Goal: Task Accomplishment & Management: Complete application form

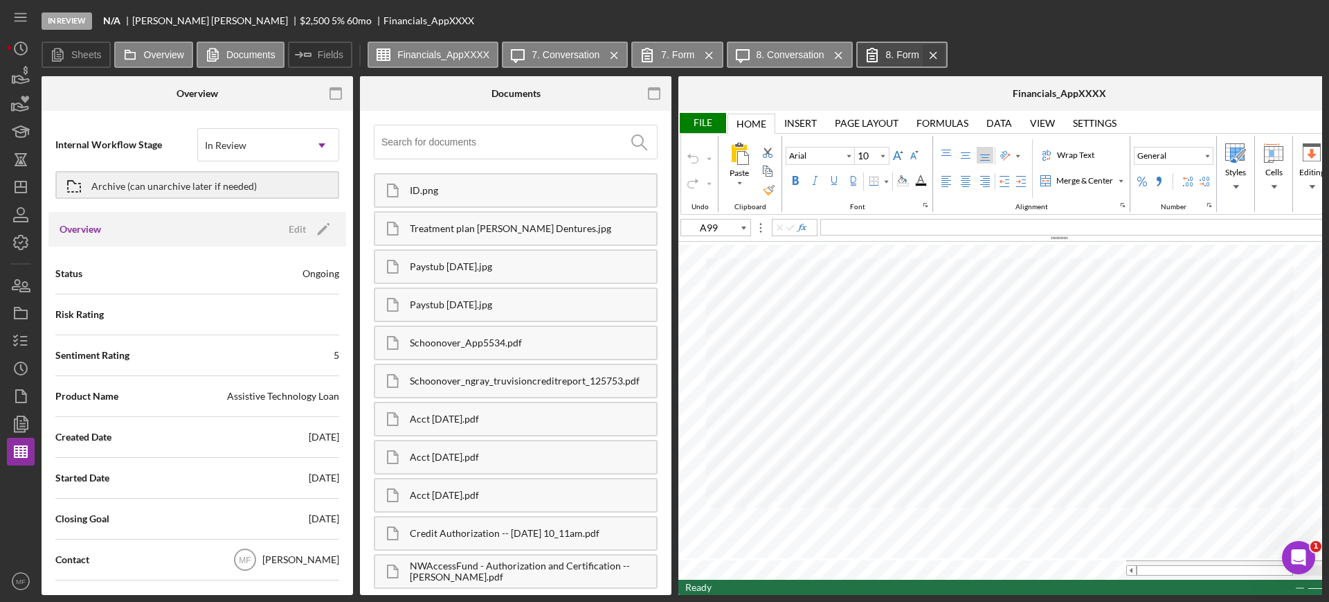
click at [936, 51] on icon "Icon/Menu Close" at bounding box center [933, 55] width 24 height 35
click at [806, 53] on label "8. Conversation" at bounding box center [791, 54] width 68 height 11
click at [803, 50] on label "8. Conversation" at bounding box center [791, 54] width 68 height 11
click at [530, 382] on div "Schoonover_ngray_truvisioncreditreport_125753.pdf" at bounding box center [533, 380] width 246 height 11
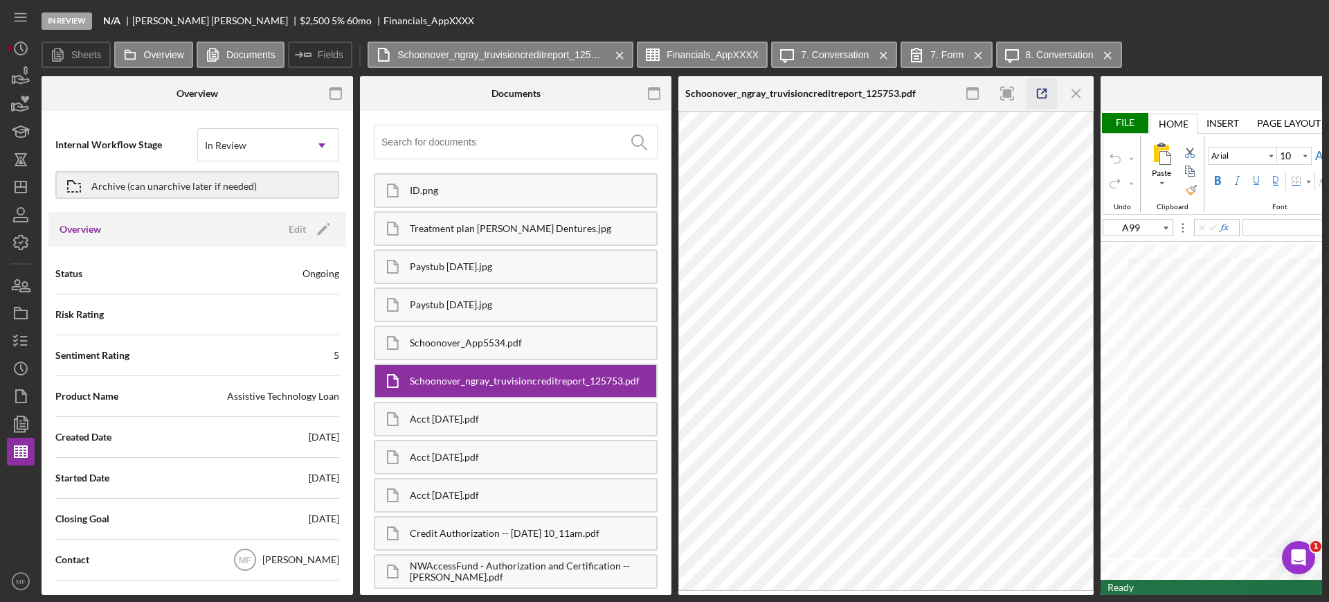
click at [1041, 91] on icon "button" at bounding box center [1042, 93] width 31 height 31
click at [21, 343] on icon "button" at bounding box center [20, 340] width 35 height 35
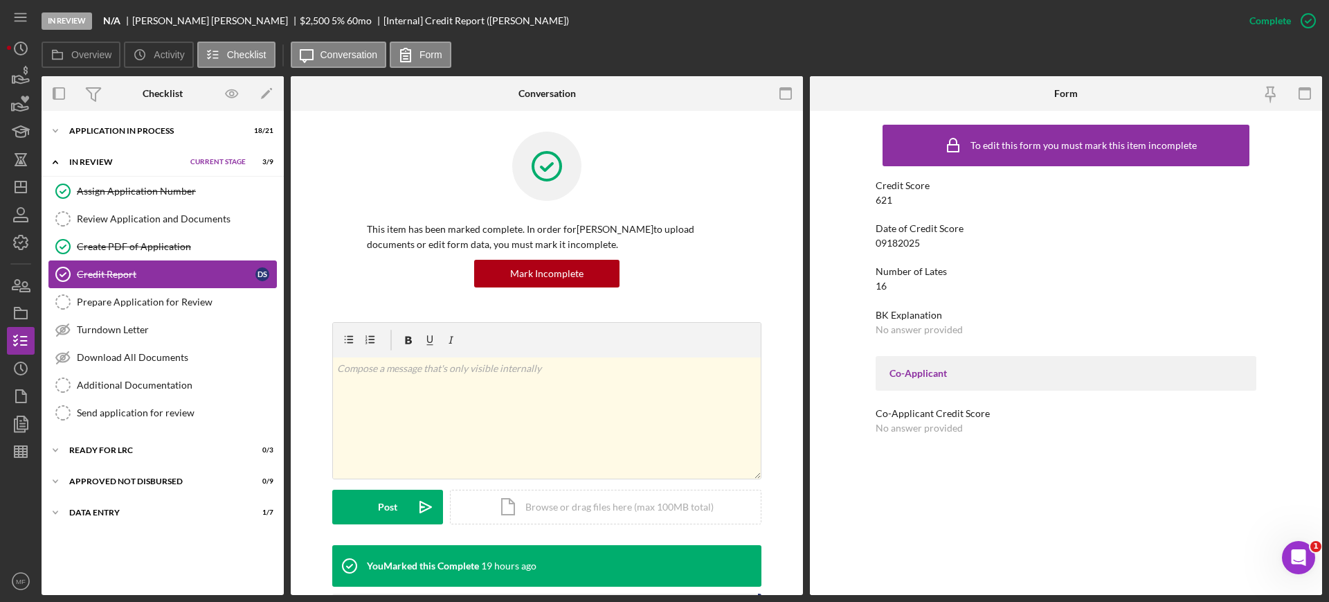
click at [150, 273] on div "Credit Report" at bounding box center [166, 274] width 179 height 11
click at [1306, 21] on icon "button" at bounding box center [1308, 20] width 35 height 35
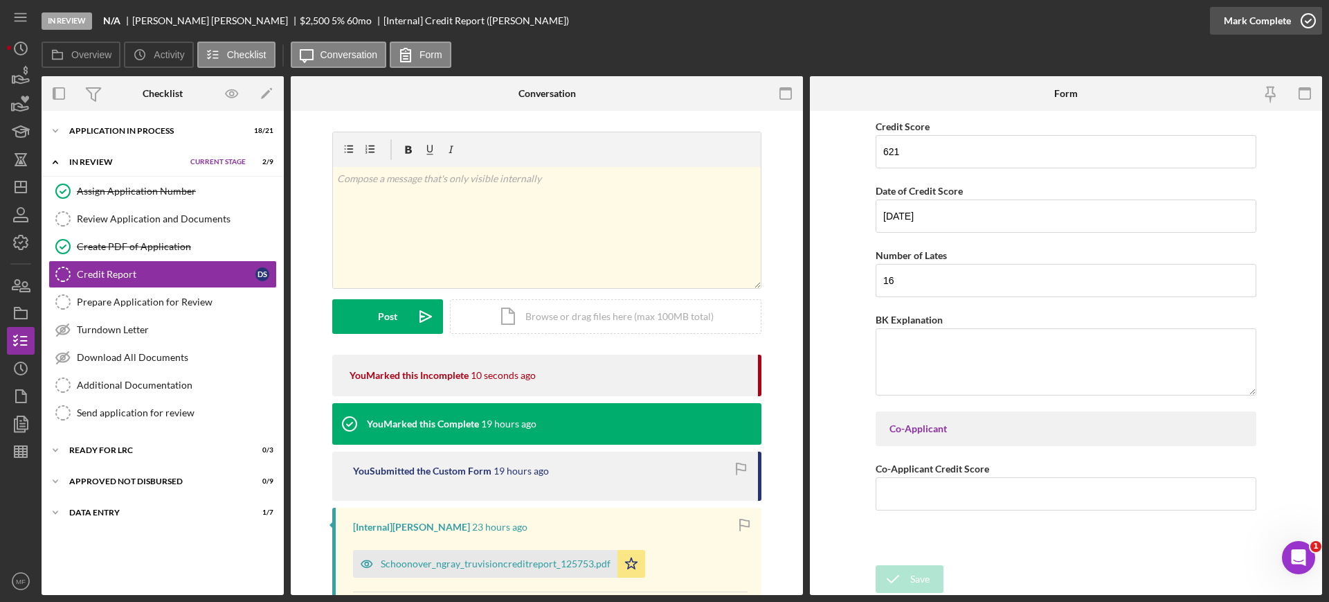
click at [1308, 21] on icon "button" at bounding box center [1308, 20] width 35 height 35
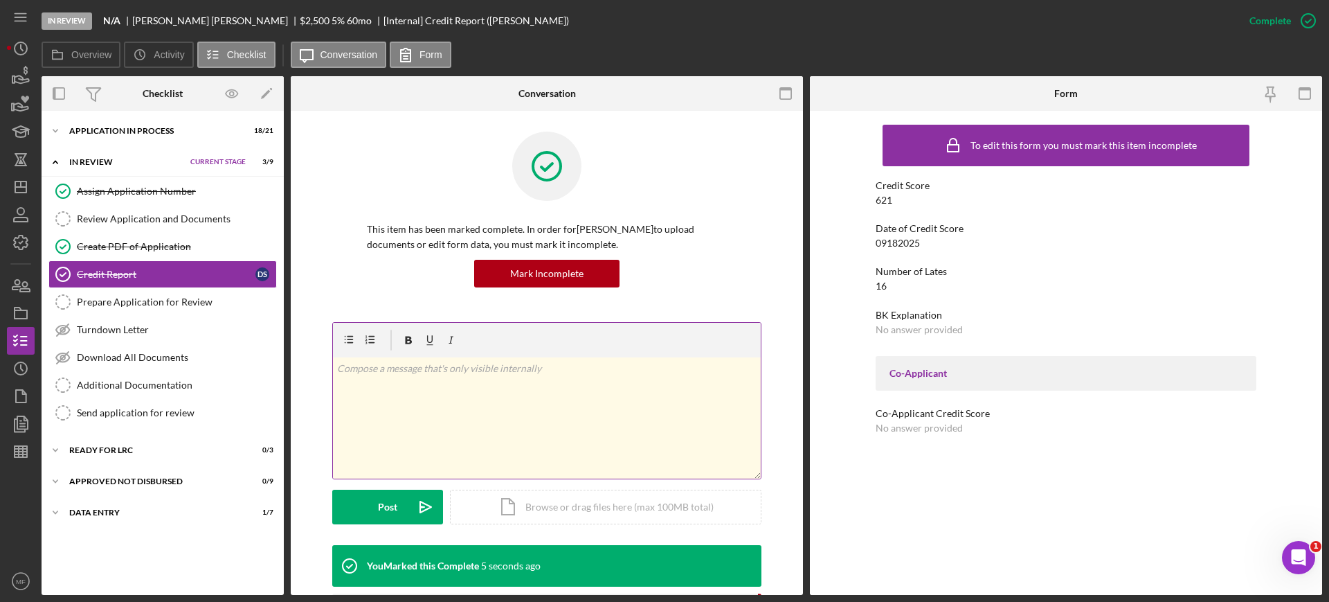
click at [410, 374] on p at bounding box center [547, 368] width 420 height 15
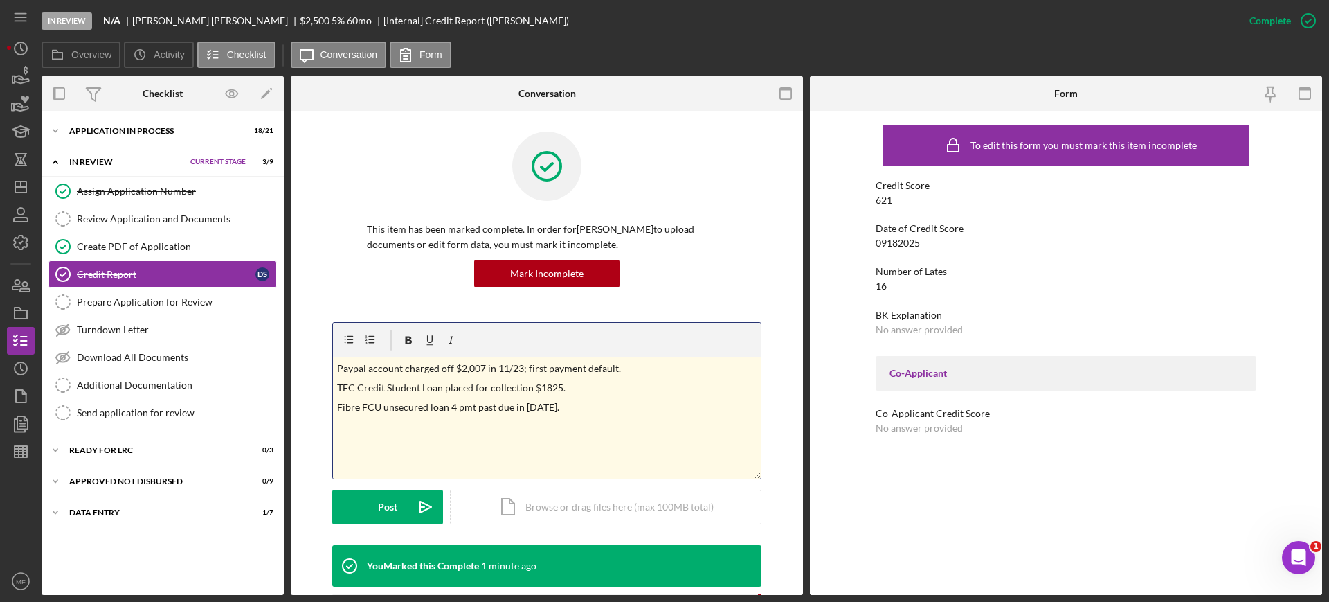
drag, startPoint x: 334, startPoint y: 369, endPoint x: 608, endPoint y: 377, distance: 274.2
click at [608, 377] on div "v Color teal Color pink Remove color Add row above Add row below Add column bef…" at bounding box center [547, 417] width 428 height 121
click at [641, 403] on p "Fibre FCU unsecured loan 4 pmt past due in [DATE]." at bounding box center [547, 406] width 420 height 15
drag, startPoint x: 338, startPoint y: 366, endPoint x: 631, endPoint y: 375, distance: 292.9
click at [631, 375] on p "Paypal account charged off $2,007 in 11/23; first payment default." at bounding box center [547, 368] width 420 height 15
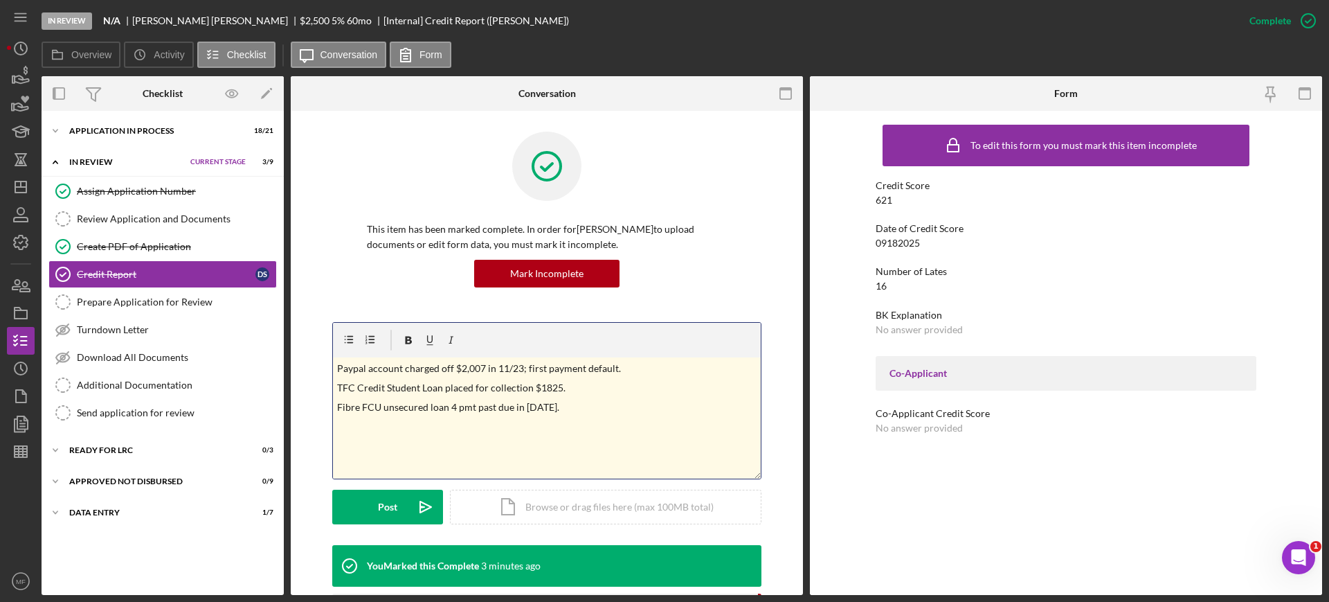
click at [637, 428] on div "v Color teal Color pink Remove color Add row above Add row below Add column bef…" at bounding box center [547, 417] width 428 height 121
drag, startPoint x: 334, startPoint y: 369, endPoint x: 583, endPoint y: 424, distance: 254.6
click at [583, 424] on div "v Color teal Color pink Remove color Add row above Add row below Add column bef…" at bounding box center [547, 417] width 428 height 121
copy div "Paypal account charged off $2,007 in 11/23; first payment default. TFC Credit S…"
drag, startPoint x: 287, startPoint y: 177, endPoint x: 543, endPoint y: 34, distance: 293.1
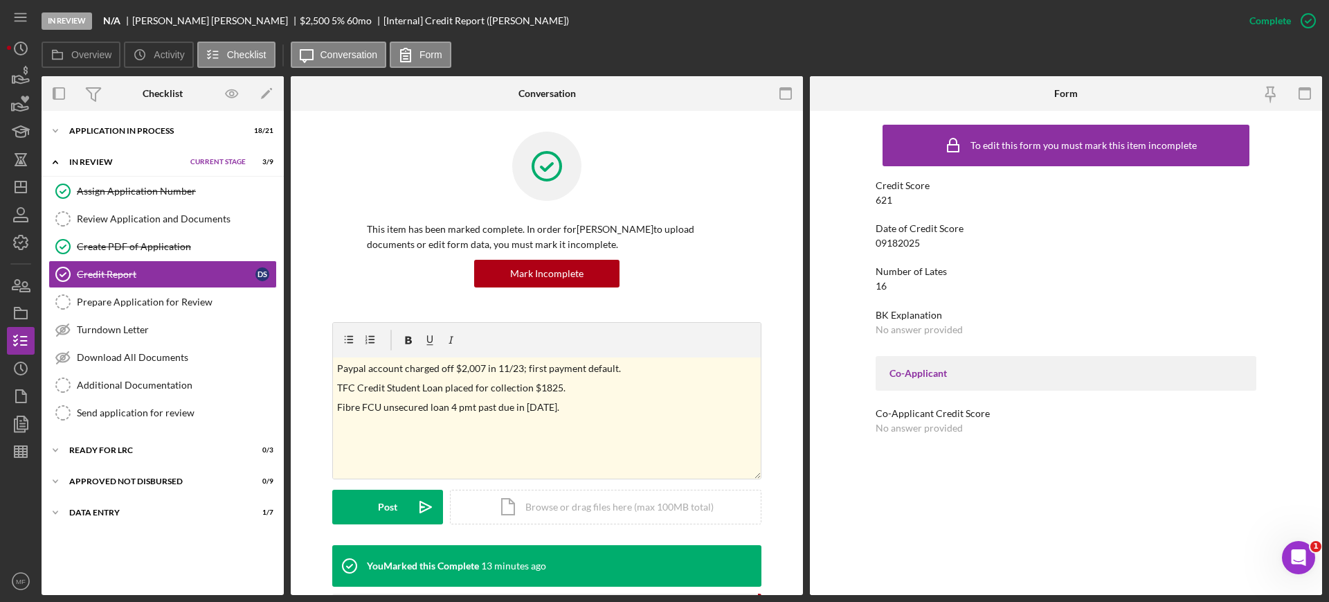
click at [543, 34] on div "In Review N/A [PERSON_NAME] $2,500 $875 5 % 60 mo [Internal] Credit Report ([PE…" at bounding box center [639, 21] width 1194 height 42
click at [342, 54] on label "Conversation" at bounding box center [348, 54] width 57 height 11
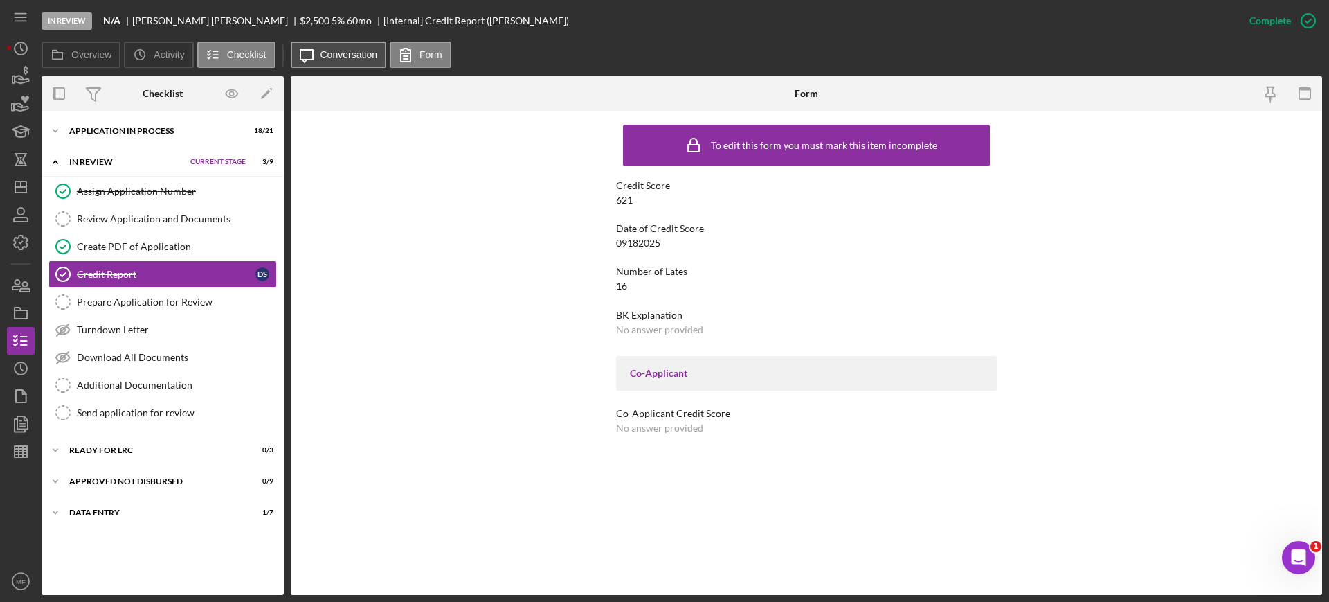
click at [342, 54] on label "Conversation" at bounding box center [348, 54] width 57 height 11
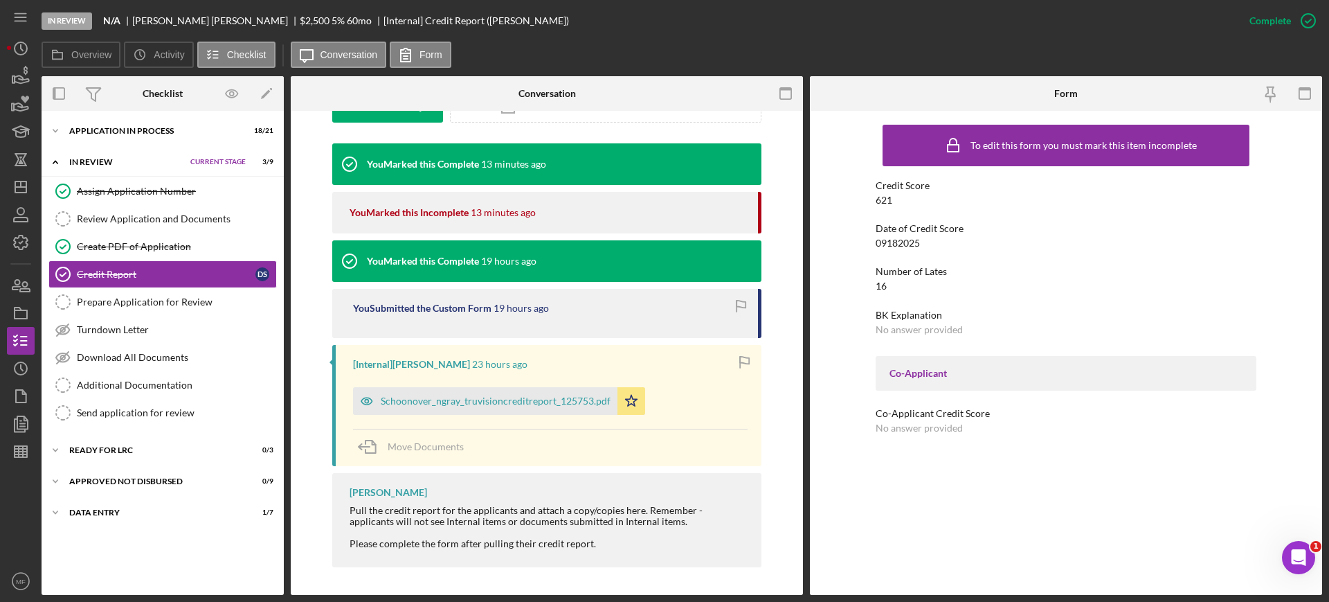
scroll to position [315, 0]
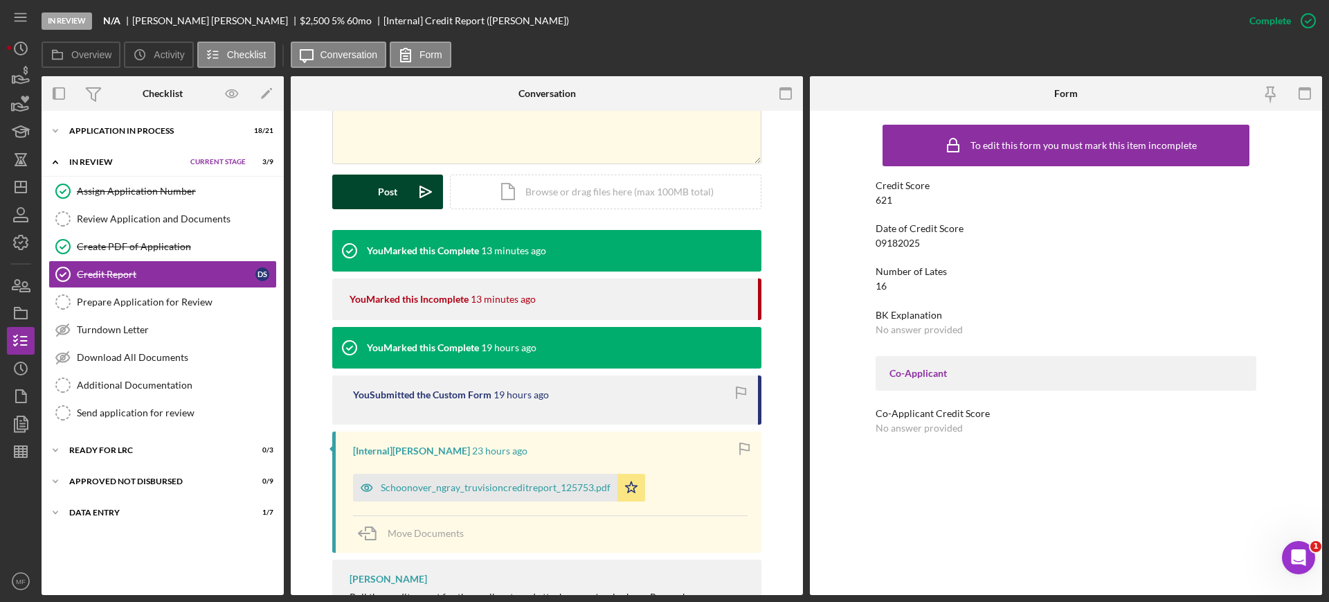
click at [370, 192] on button "Post Icon/icon-invite-send" at bounding box center [387, 191] width 111 height 35
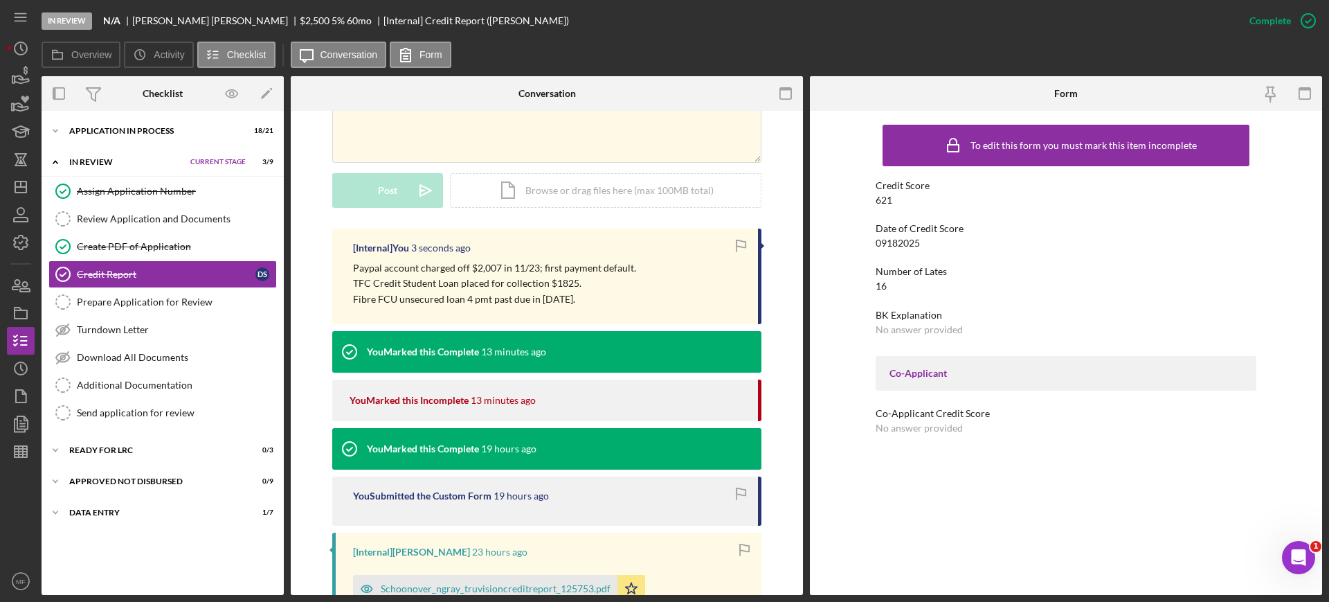
scroll to position [346, 0]
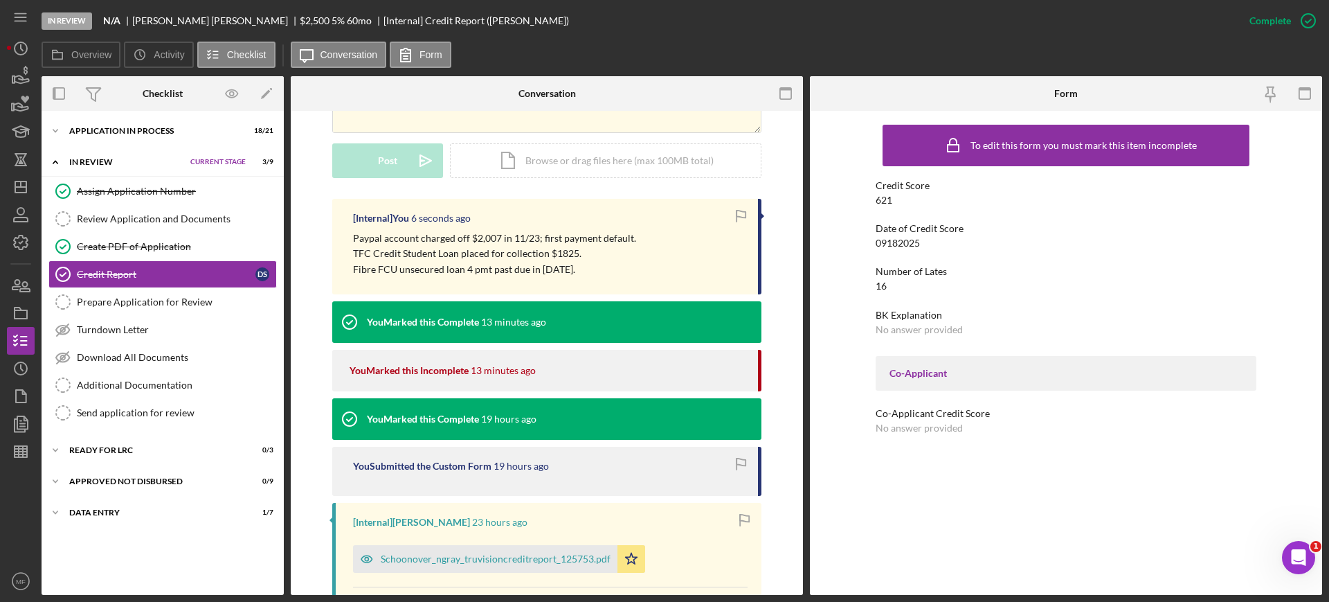
click at [353, 240] on p "Paypal account charged off $2,007 in 11/23; first payment default." at bounding box center [494, 238] width 283 height 15
click at [353, 237] on p "Paypal account charged off $2,007 in 11/23; first payment default." at bounding box center [494, 238] width 283 height 15
click at [354, 237] on p "Paypal account charged off $2,007 in 11/23; first payment default." at bounding box center [494, 238] width 283 height 15
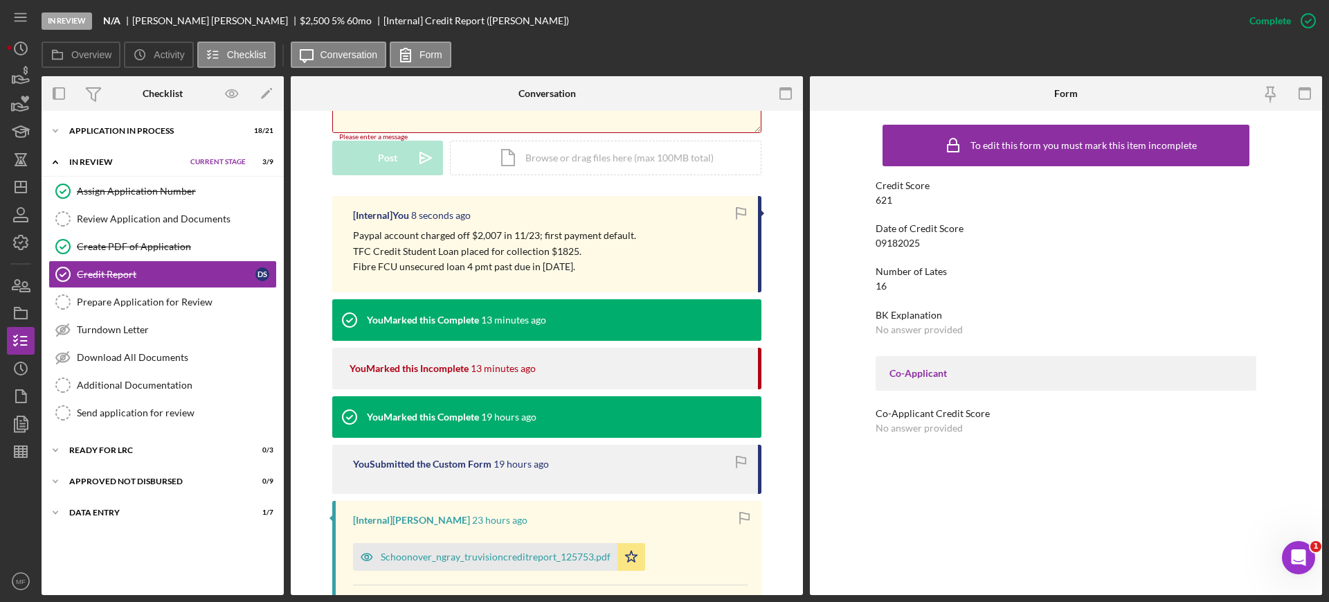
click at [532, 255] on p "TFC Credit Student Loan placed for collection $1825." at bounding box center [494, 251] width 283 height 15
drag, startPoint x: 652, startPoint y: 233, endPoint x: 689, endPoint y: 245, distance: 38.7
click at [652, 233] on div "Paypal account charged off $2,007 in 11/23; first payment default. TFC Credit S…" at bounding box center [548, 251] width 391 height 46
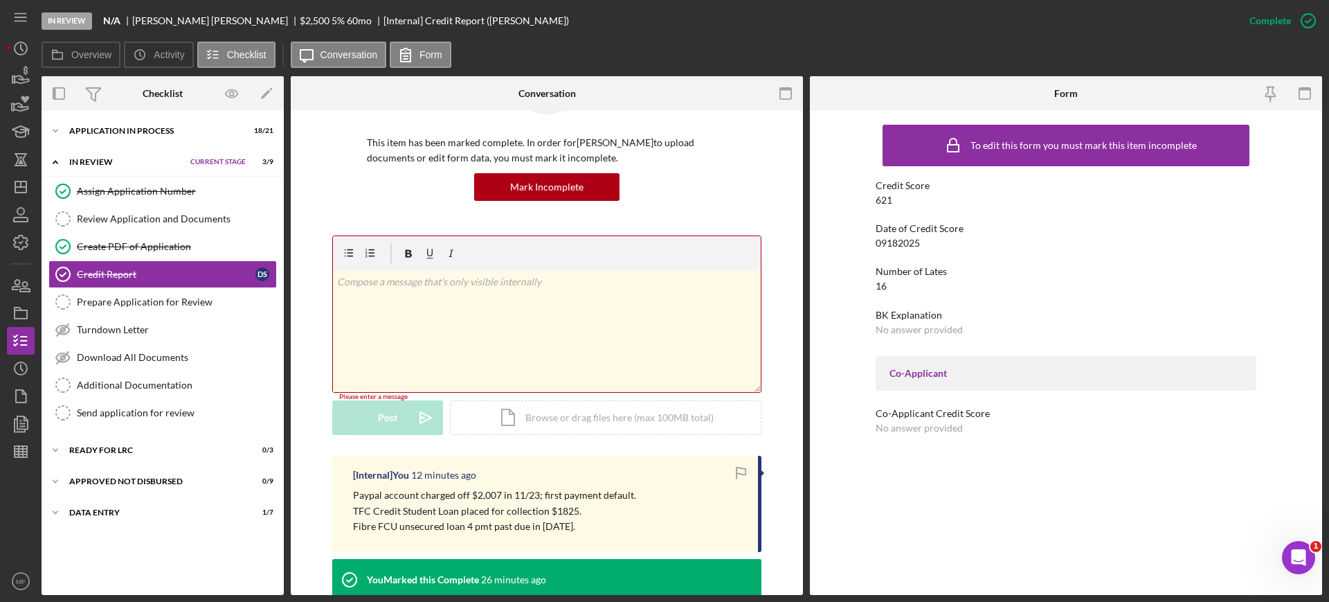
scroll to position [0, 0]
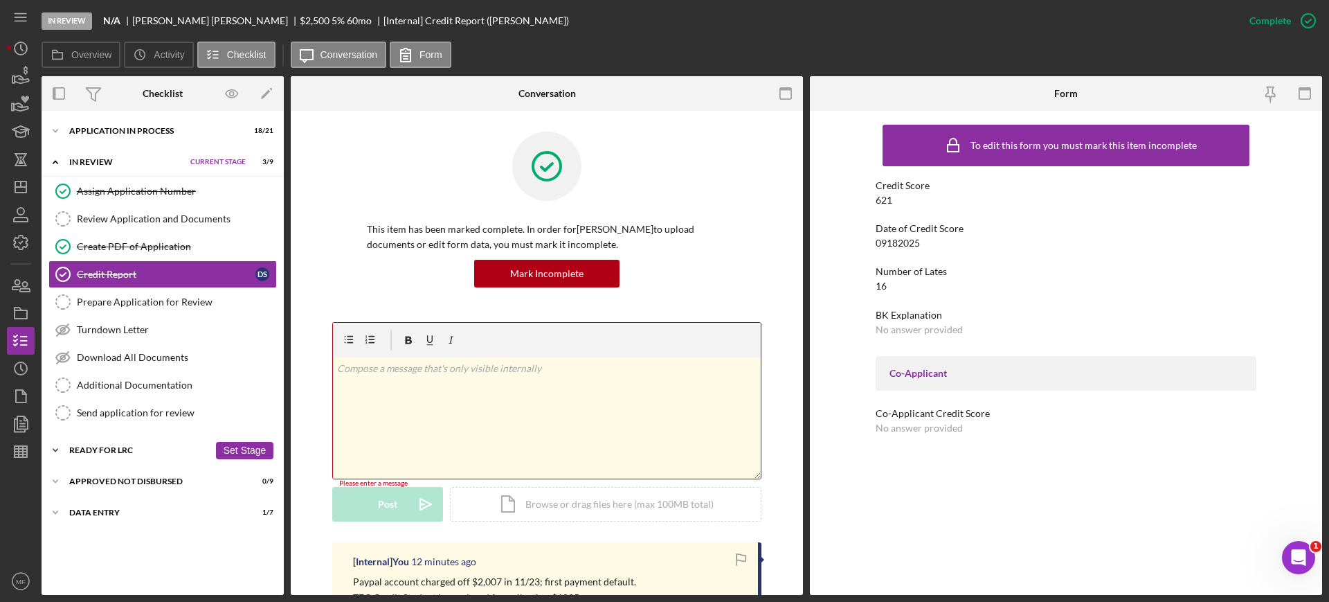
click at [120, 444] on div "Icon/Expander Ready for LRC 0 / 3 Set Stage" at bounding box center [163, 450] width 242 height 28
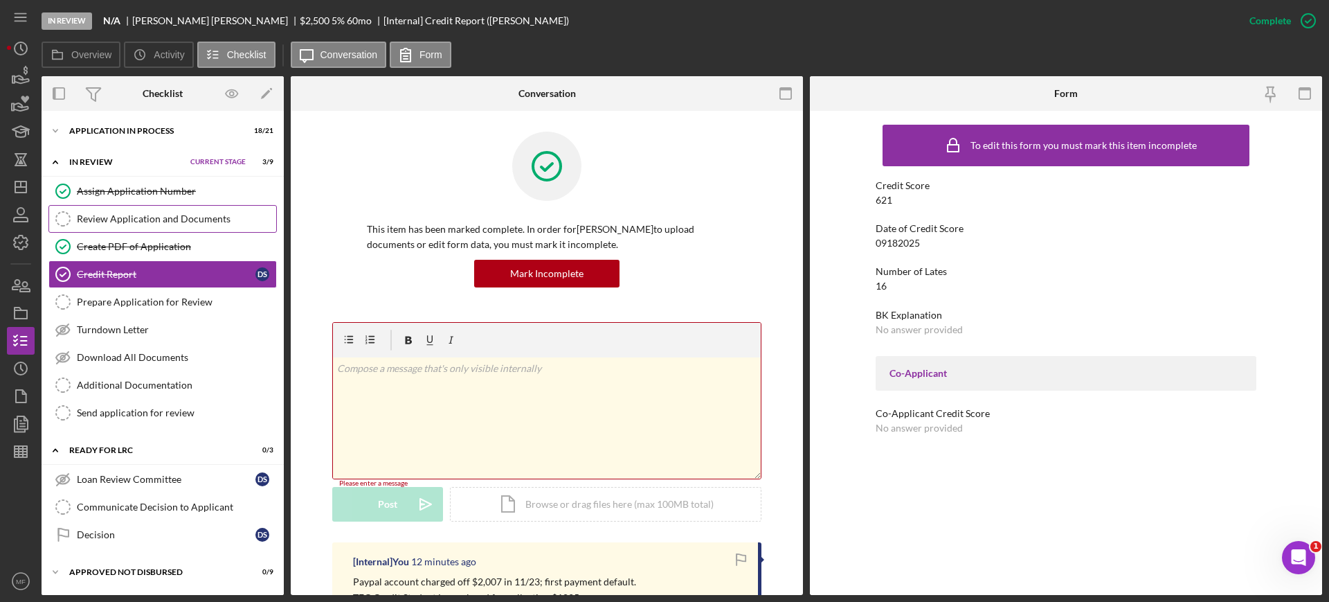
click at [156, 215] on div "Review Application and Documents" at bounding box center [176, 218] width 199 height 11
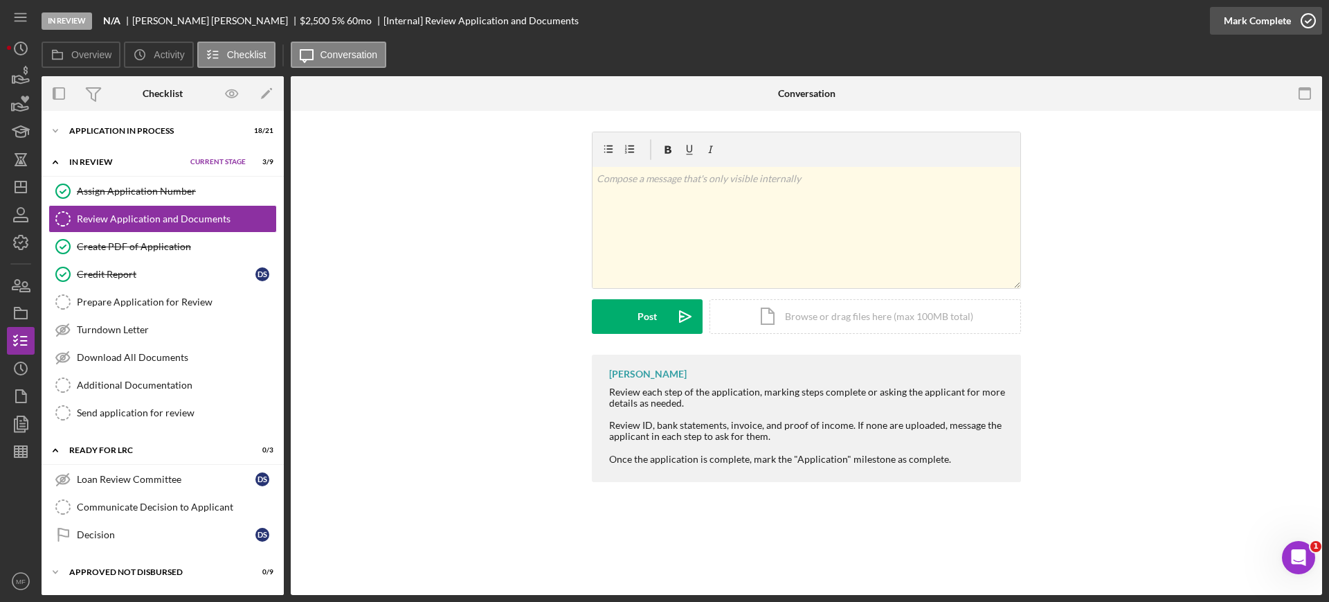
click at [1280, 19] on div "Mark Complete" at bounding box center [1257, 21] width 67 height 28
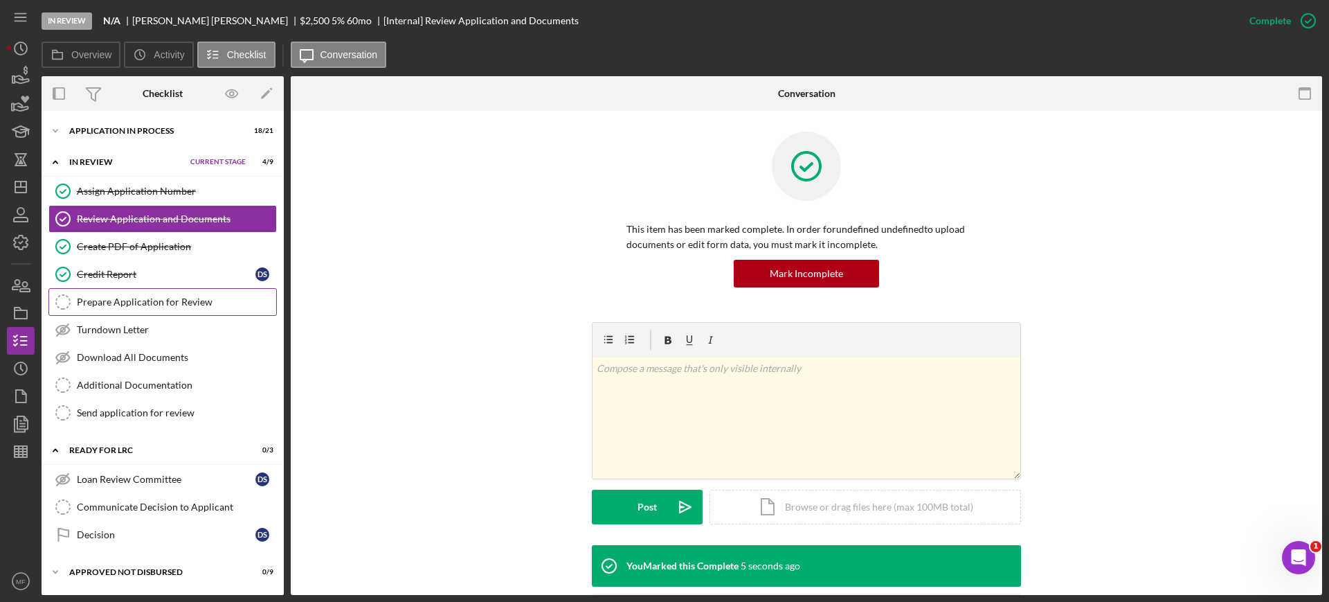
click at [178, 303] on div "Prepare Application for Review" at bounding box center [176, 301] width 199 height 11
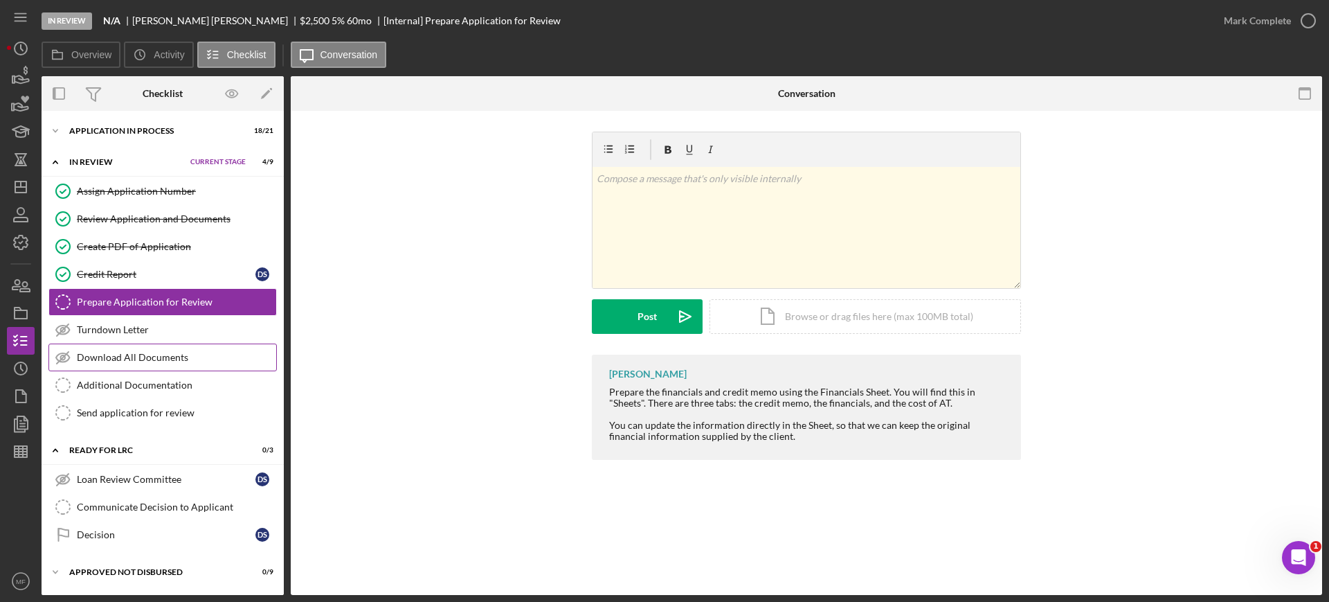
click at [126, 356] on div "Download All Documents" at bounding box center [176, 357] width 199 height 11
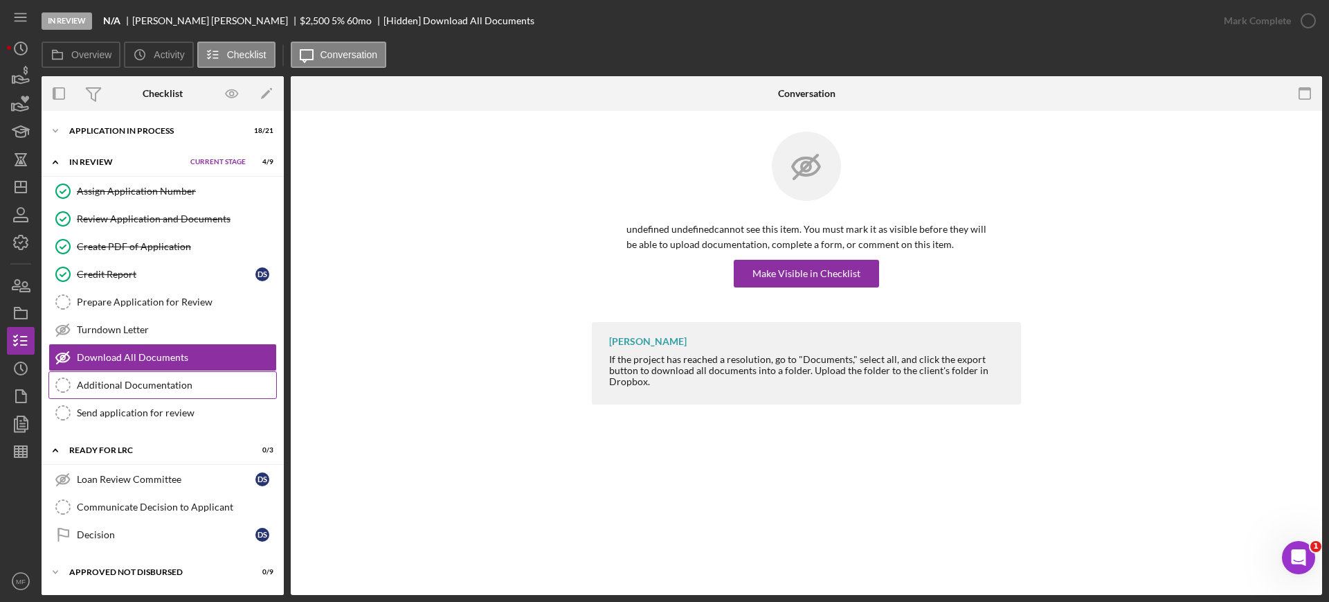
click at [138, 383] on div "Additional Documentation" at bounding box center [176, 384] width 199 height 11
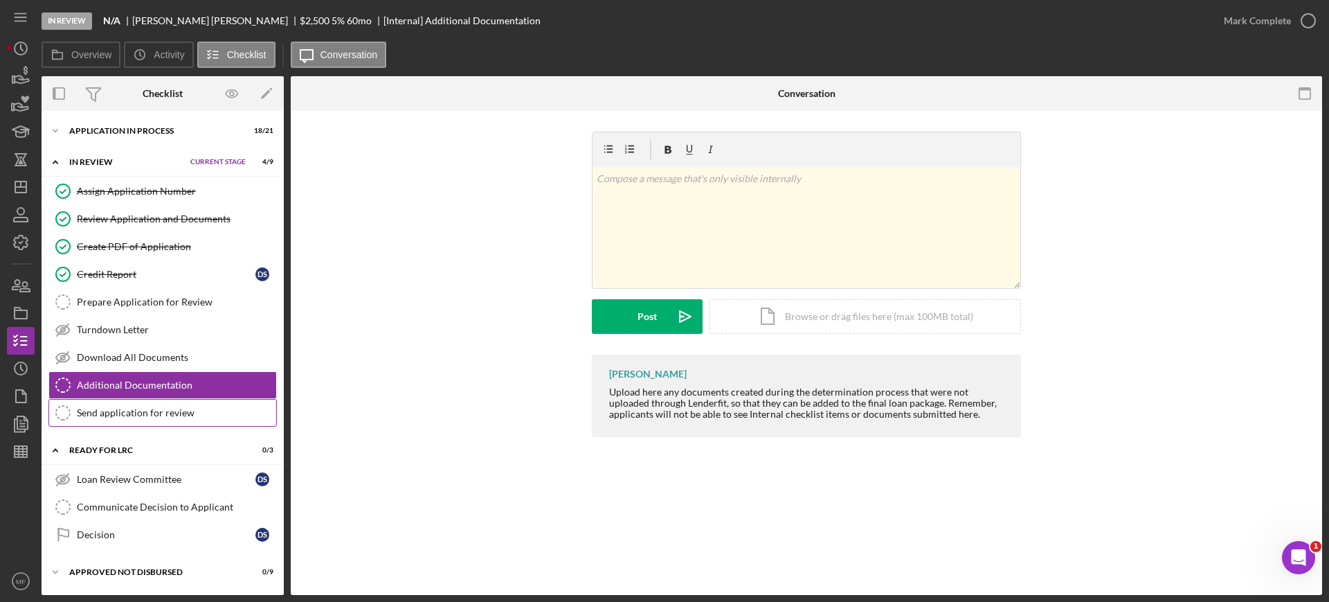
click at [137, 419] on link "Send application for review Send application for review" at bounding box center [162, 413] width 228 height 28
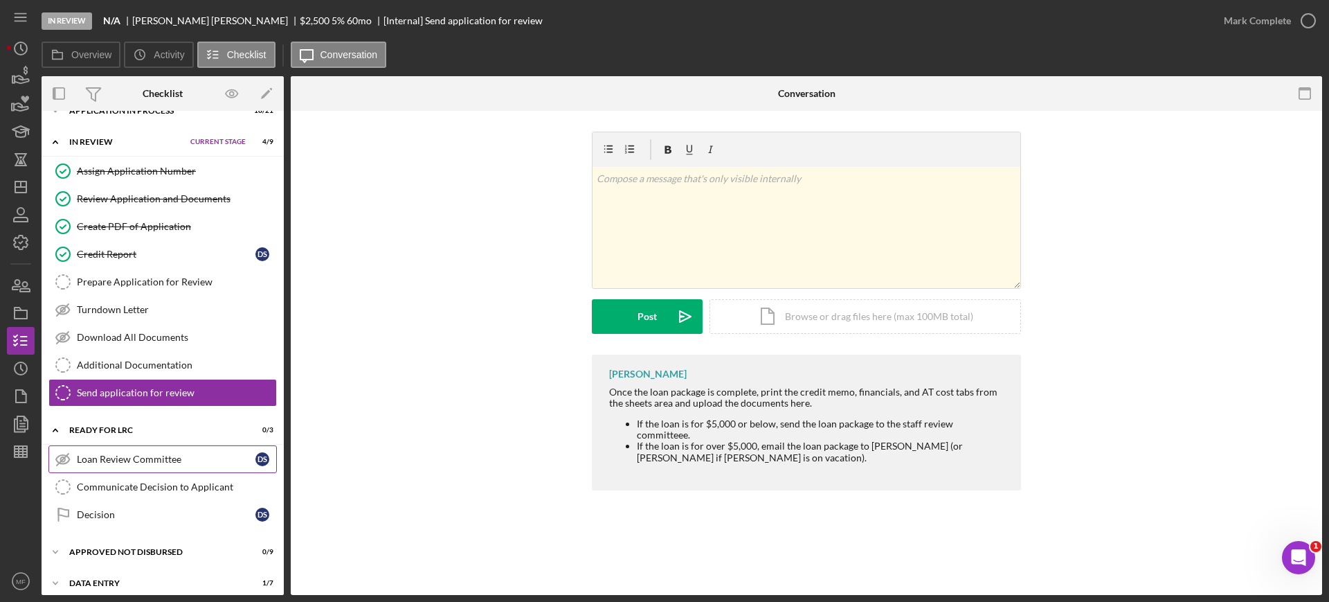
scroll to position [30, 0]
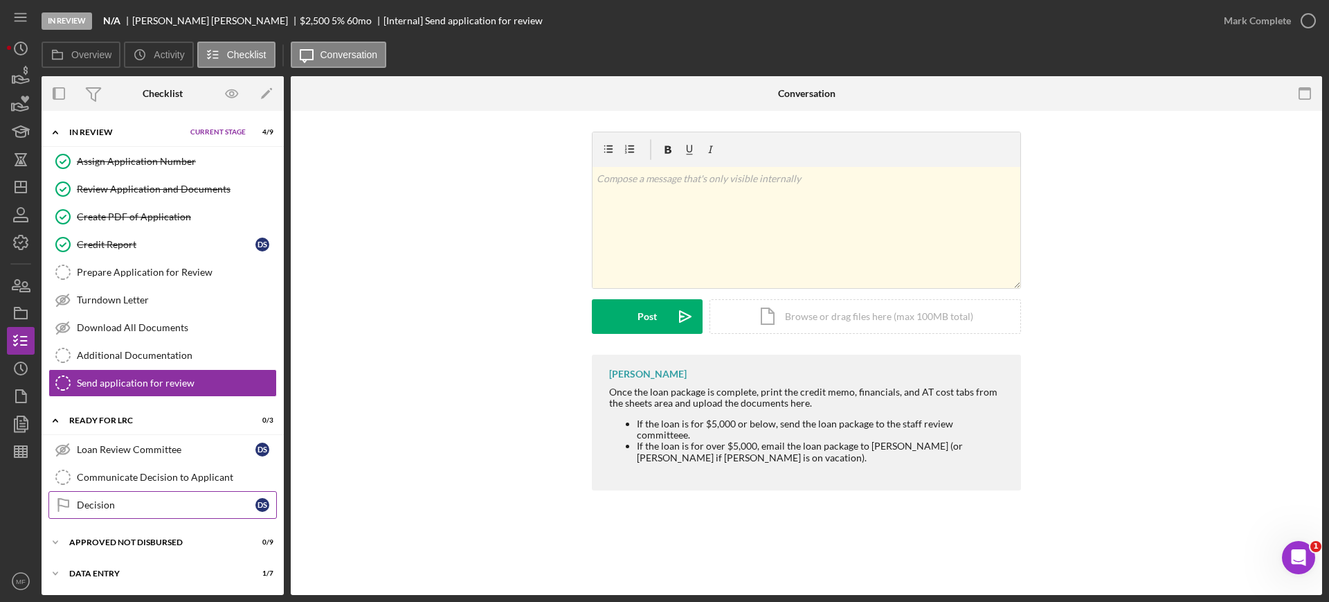
click at [109, 494] on link "Decision Decision D S" at bounding box center [162, 505] width 228 height 28
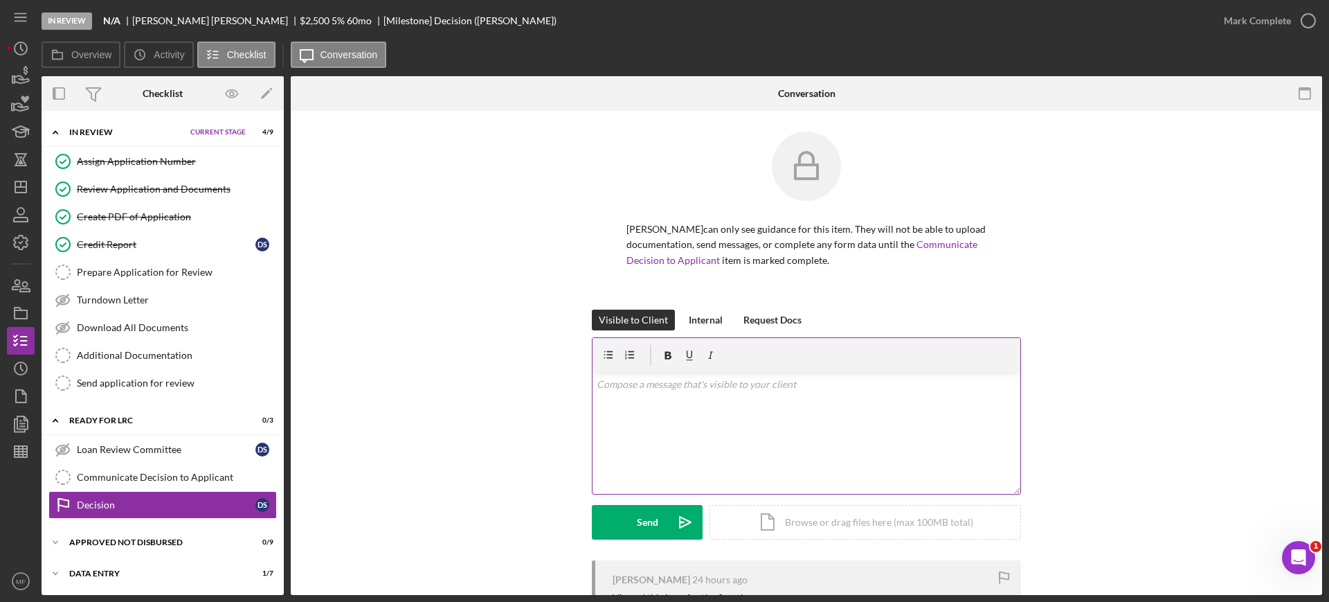
click at [660, 389] on p at bounding box center [807, 384] width 420 height 15
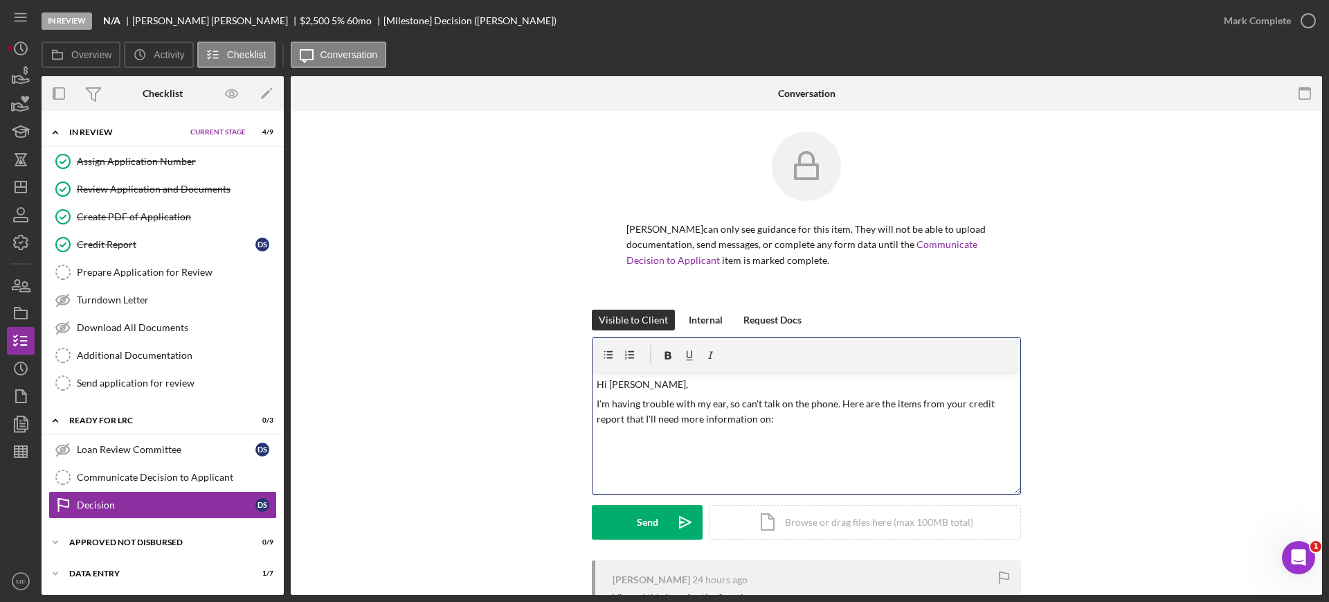
click at [613, 439] on p at bounding box center [807, 438] width 420 height 15
click at [617, 435] on p "Paypam account that was opened in [DATE] and charged off [DATE]. The charged of…" at bounding box center [807, 446] width 420 height 31
click at [698, 453] on p "Paypal account that was opened in [DATE] and charged off [DATE]. The charged of…" at bounding box center [807, 446] width 420 height 31
click at [680, 455] on p "PayPal account that was opened in [DATE] and charged off [DATE]. The charged of…" at bounding box center [807, 446] width 420 height 31
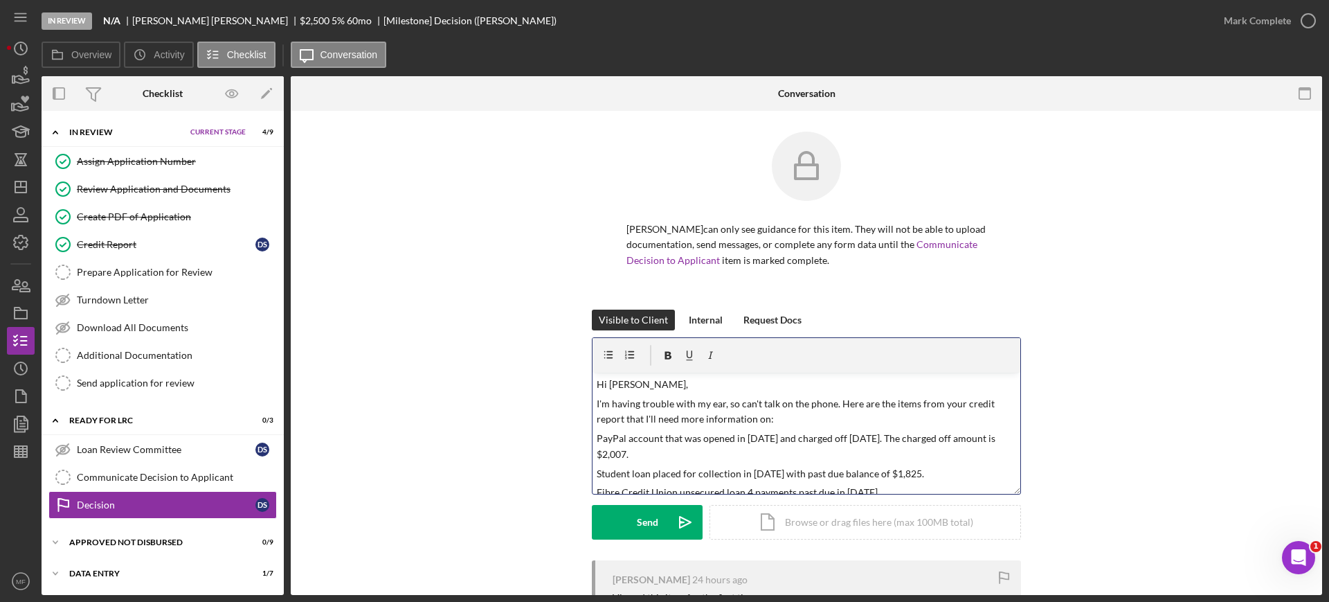
scroll to position [30, 0]
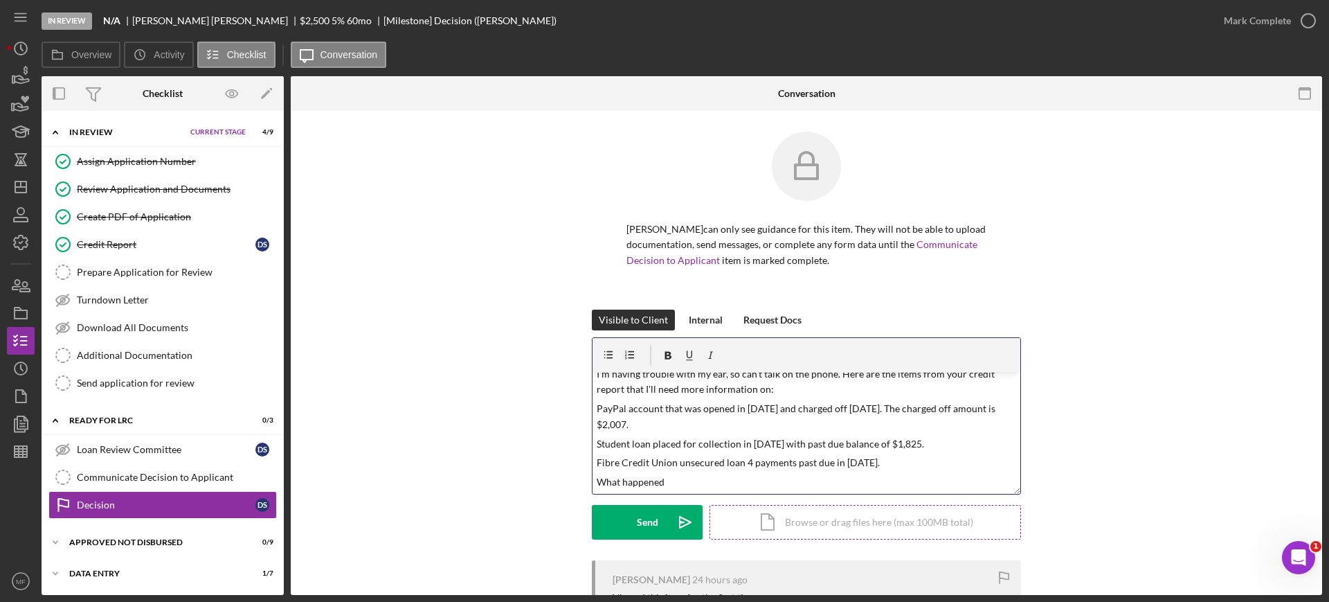
drag, startPoint x: 596, startPoint y: 387, endPoint x: 846, endPoint y: 520, distance: 283.0
click at [846, 520] on form "v Color teal Color pink Remove color Add row above Add row below Add column bef…" at bounding box center [806, 438] width 429 height 202
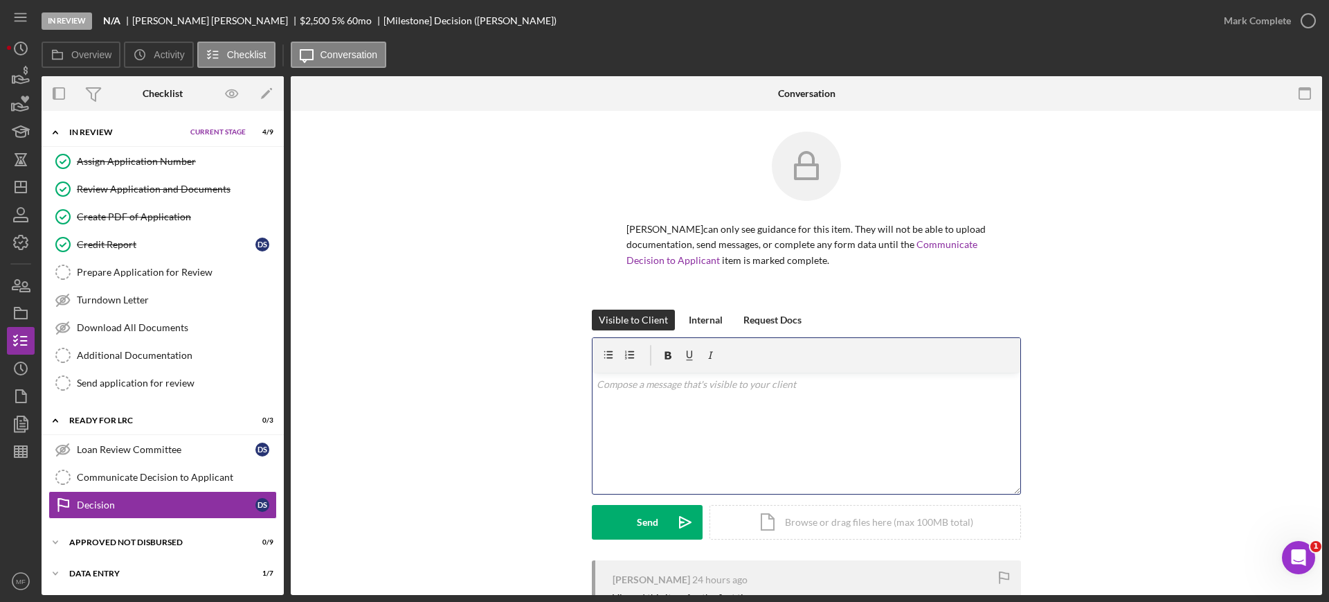
scroll to position [0, 0]
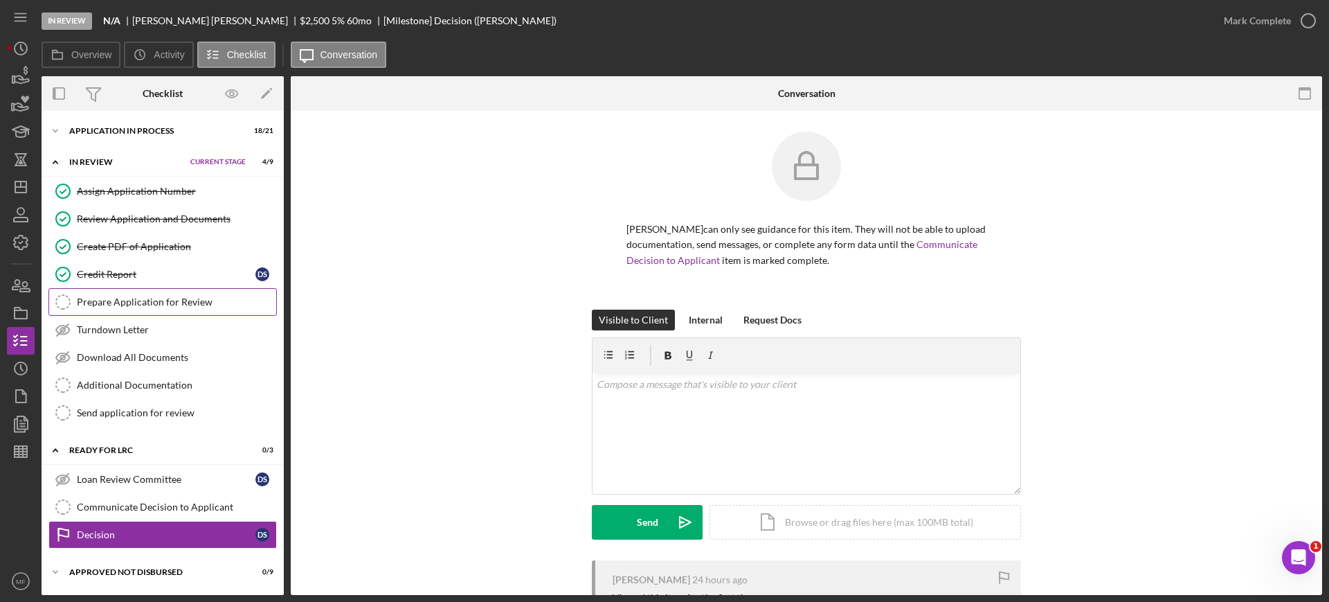
click at [160, 302] on div "Prepare Application for Review" at bounding box center [176, 301] width 199 height 11
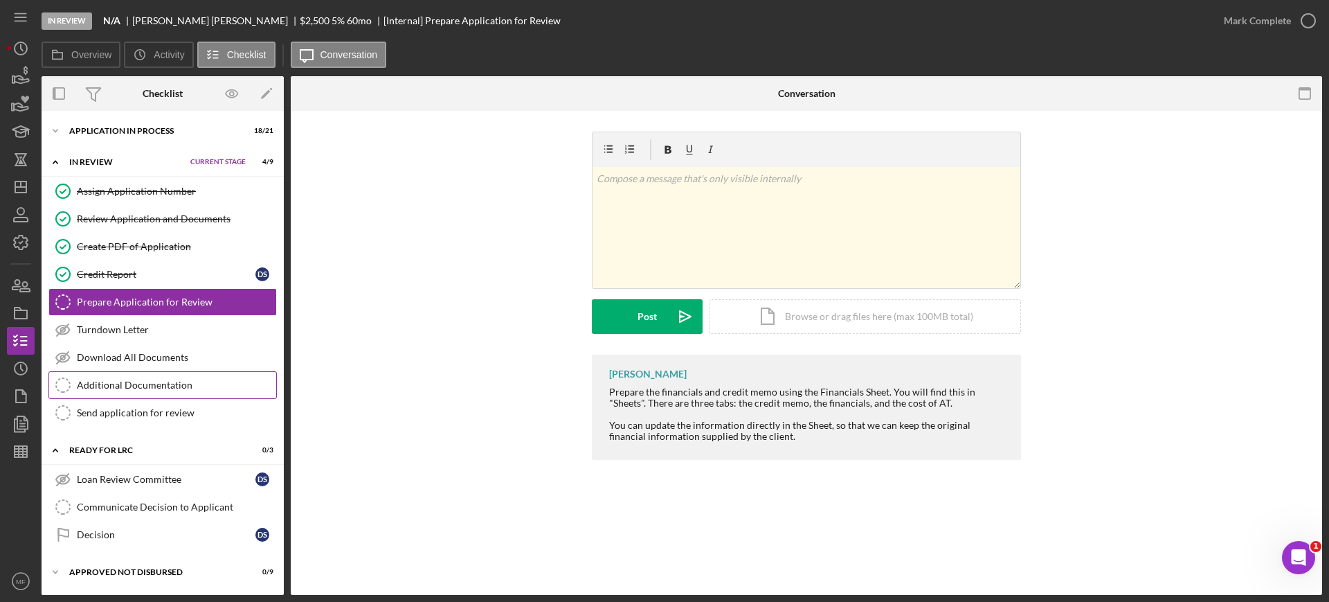
click at [135, 378] on link "Additional Documentation Additional Documentation" at bounding box center [162, 385] width 228 height 28
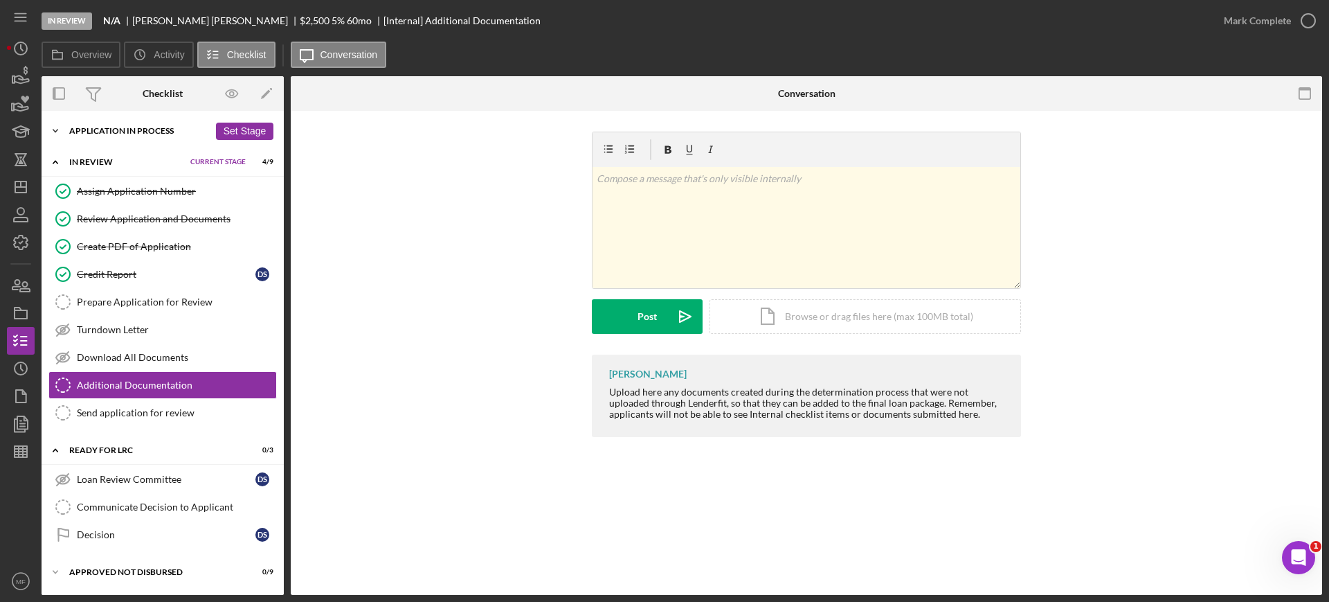
click at [171, 135] on div "Icon/Expander Application In Process 18 / 21 Set Stage" at bounding box center [163, 131] width 242 height 28
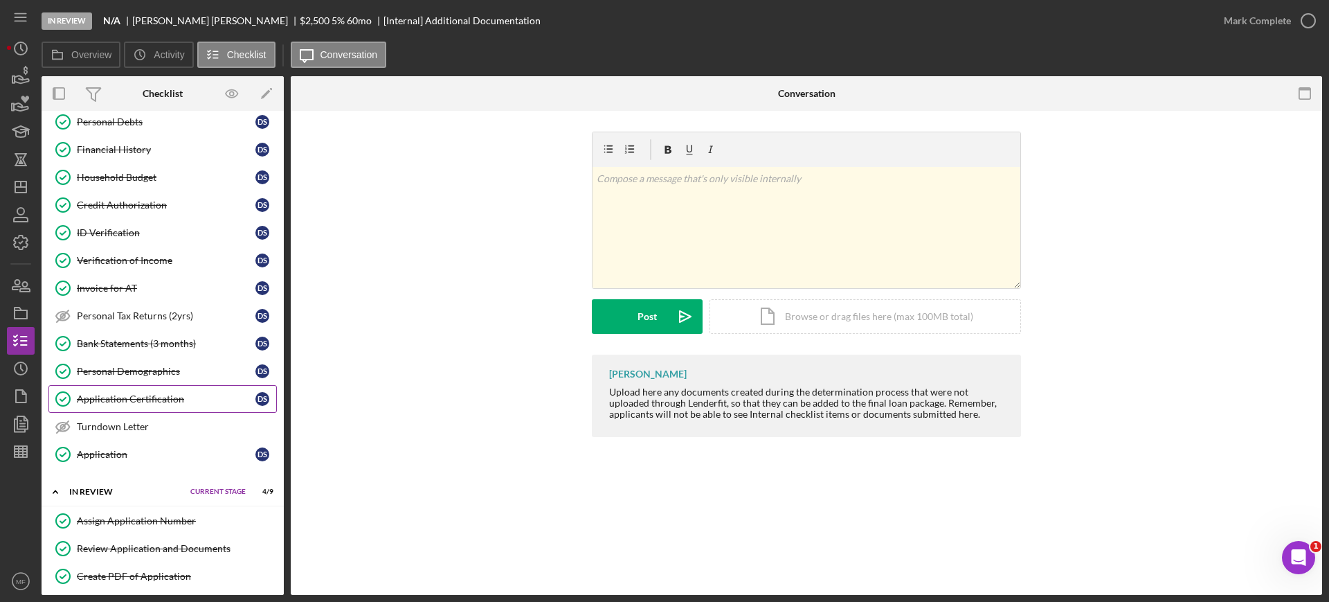
scroll to position [346, 0]
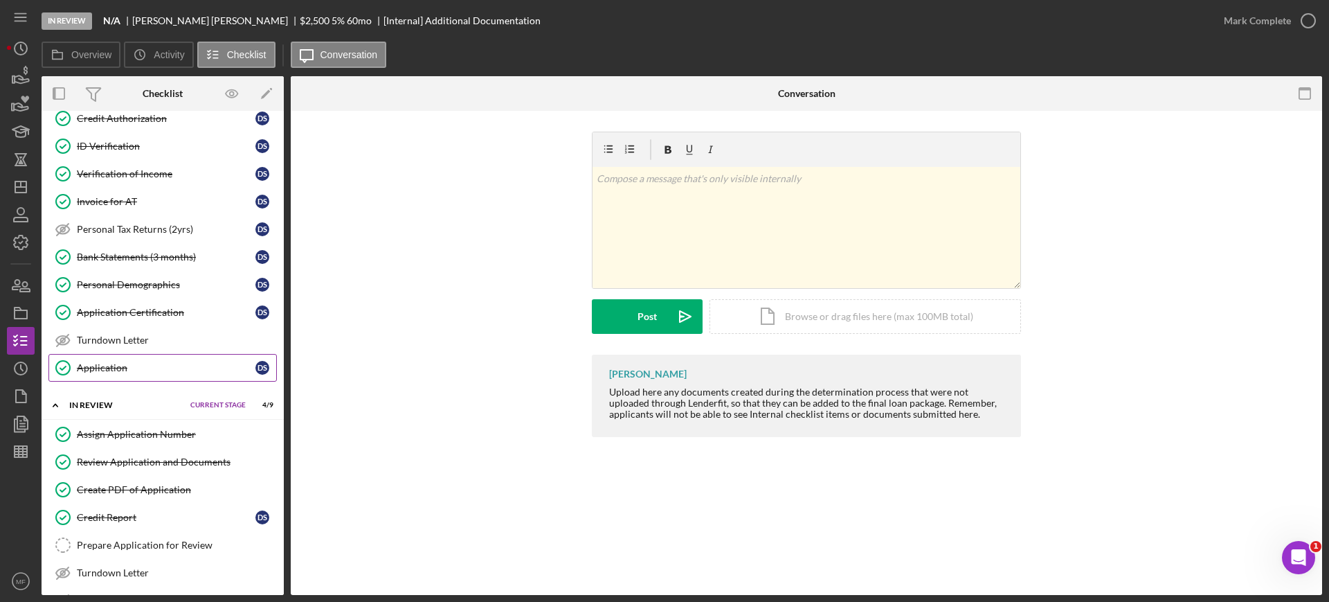
click at [123, 362] on div "Application" at bounding box center [166, 367] width 179 height 11
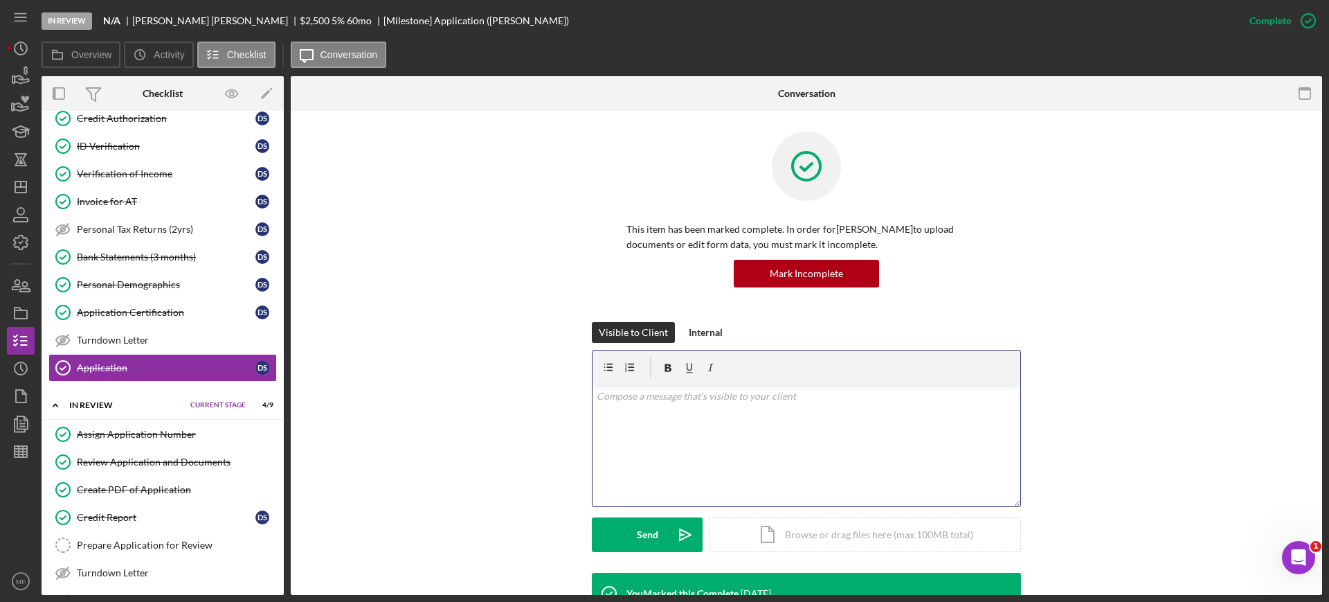
click at [651, 399] on p at bounding box center [807, 395] width 420 height 15
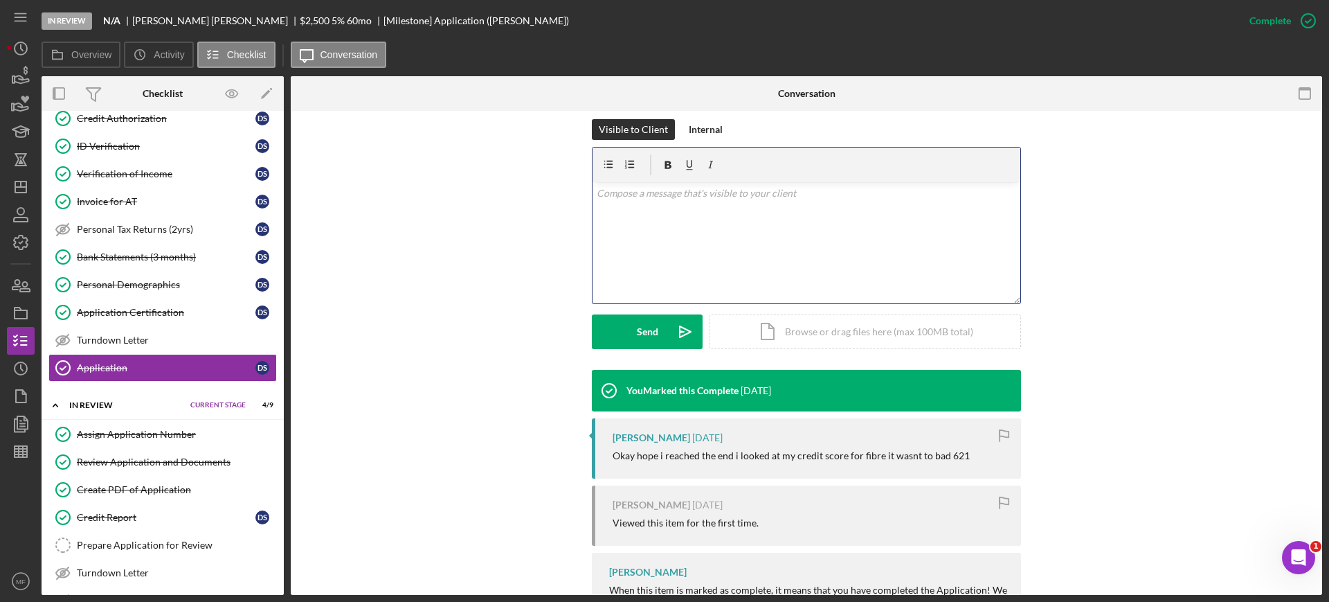
scroll to position [173, 0]
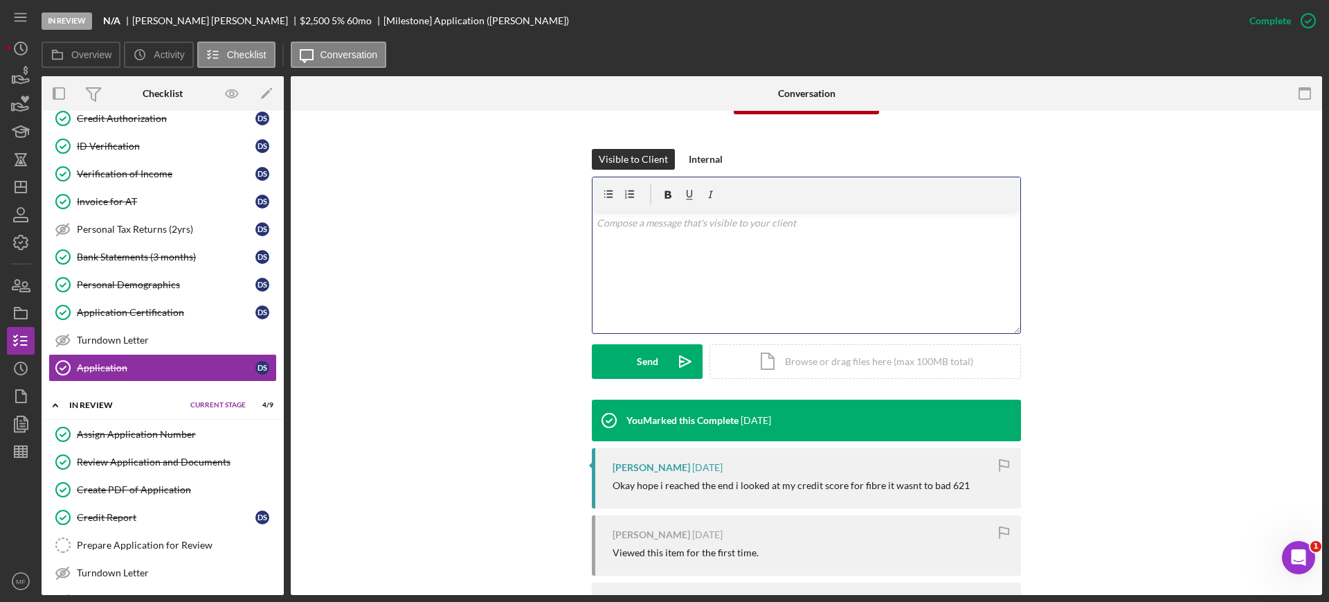
click at [669, 231] on div "v Color teal Color pink Remove color Add row above Add row below Add column bef…" at bounding box center [807, 272] width 428 height 121
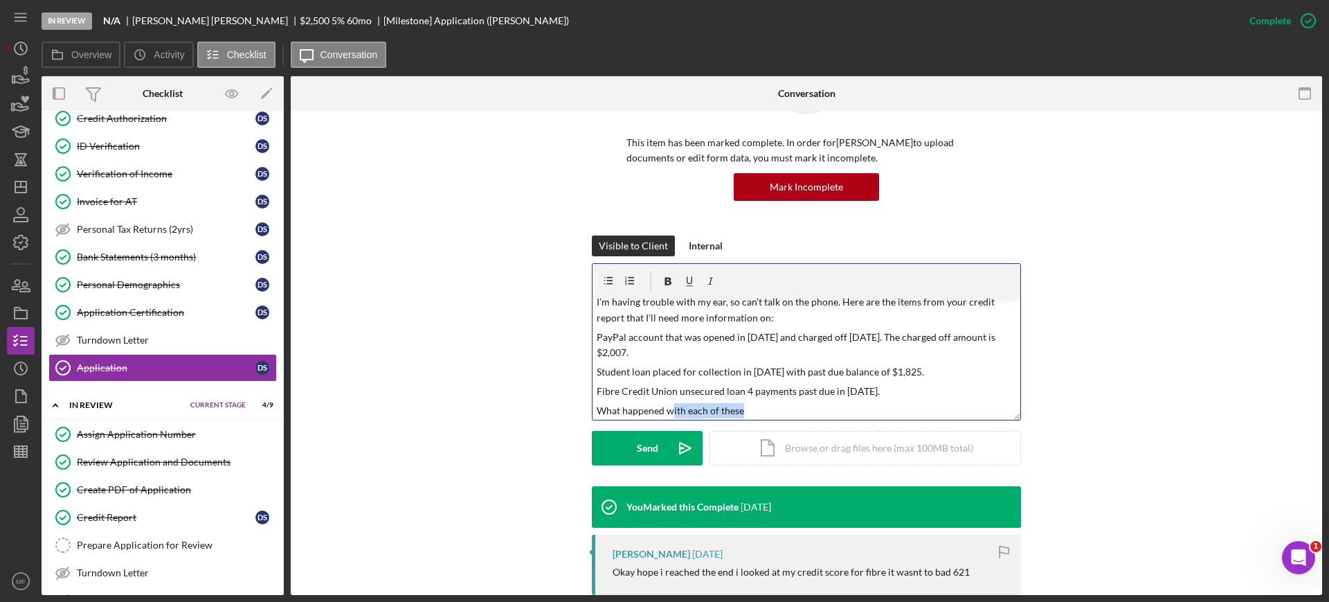
scroll to position [30, 0]
drag, startPoint x: 754, startPoint y: 410, endPoint x: 582, endPoint y: 410, distance: 171.7
click at [582, 410] on div "Visible to Client Internal v Color teal Color pink Remove color Add row above A…" at bounding box center [806, 360] width 990 height 251
click at [695, 347] on p "PayPal account that was opened in [DATE] and charged off [DATE]. The charged of…" at bounding box center [807, 342] width 420 height 31
click at [928, 370] on p "Student loan placed for collection in [DATE] with past due balance of $1,825." at bounding box center [807, 368] width 420 height 15
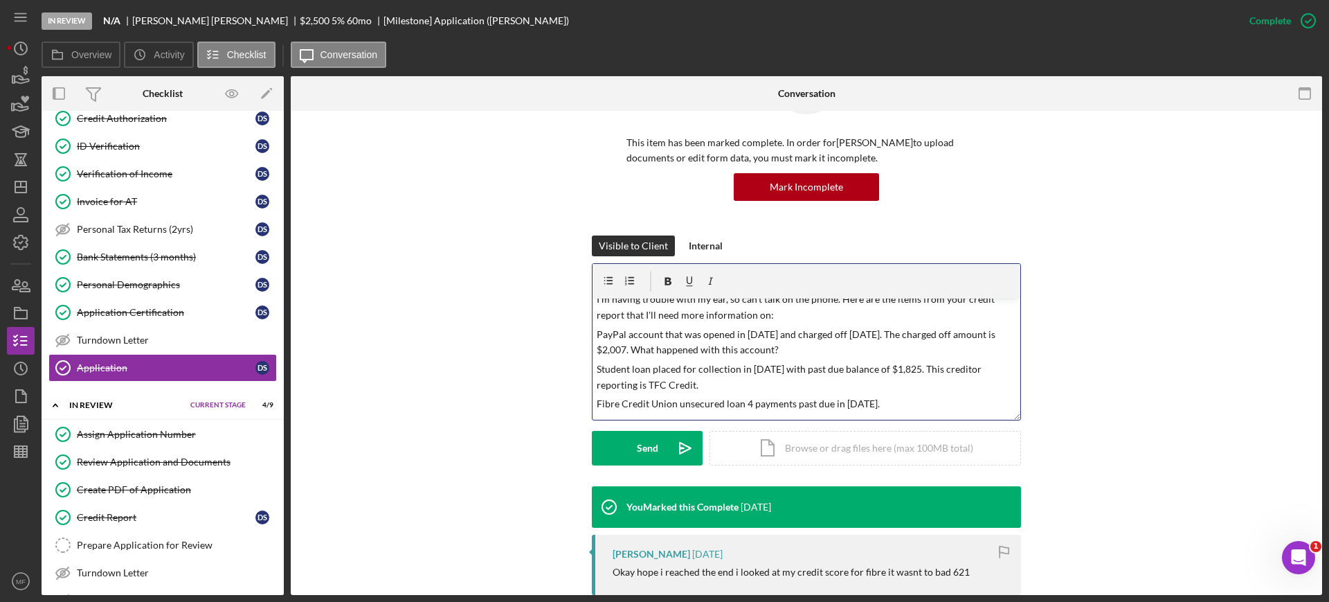
click at [932, 400] on p "Fibre Credit Union unsecured loan 4 payments past due in [DATE]." at bounding box center [807, 403] width 420 height 15
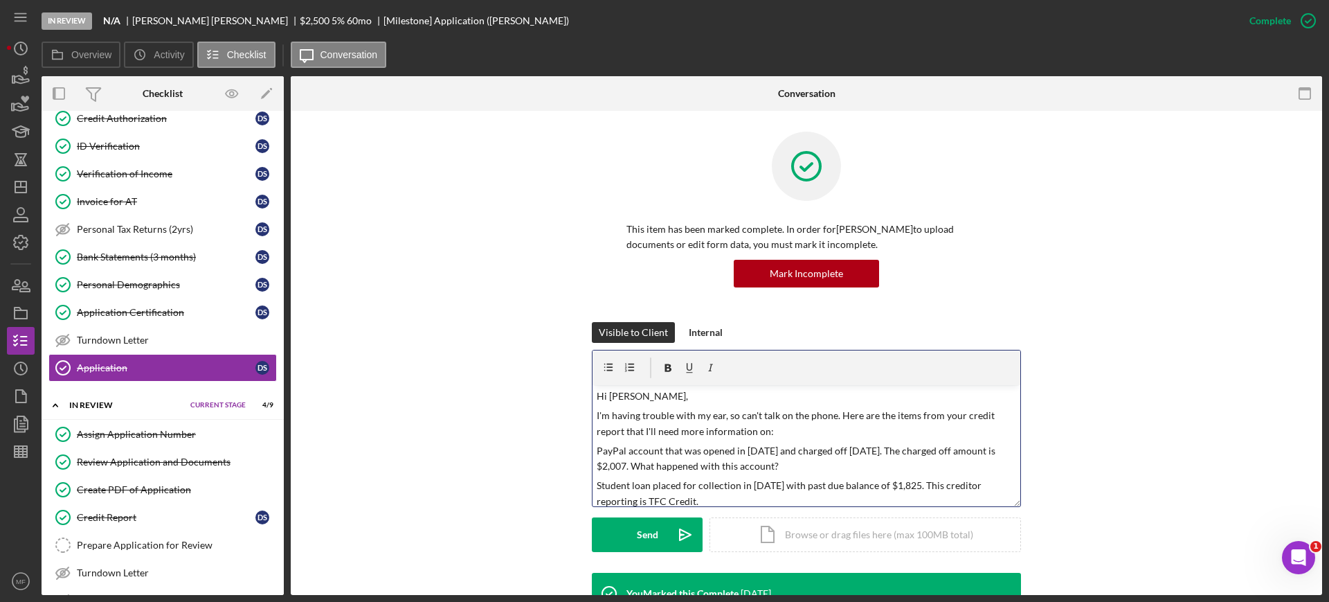
scroll to position [61, 0]
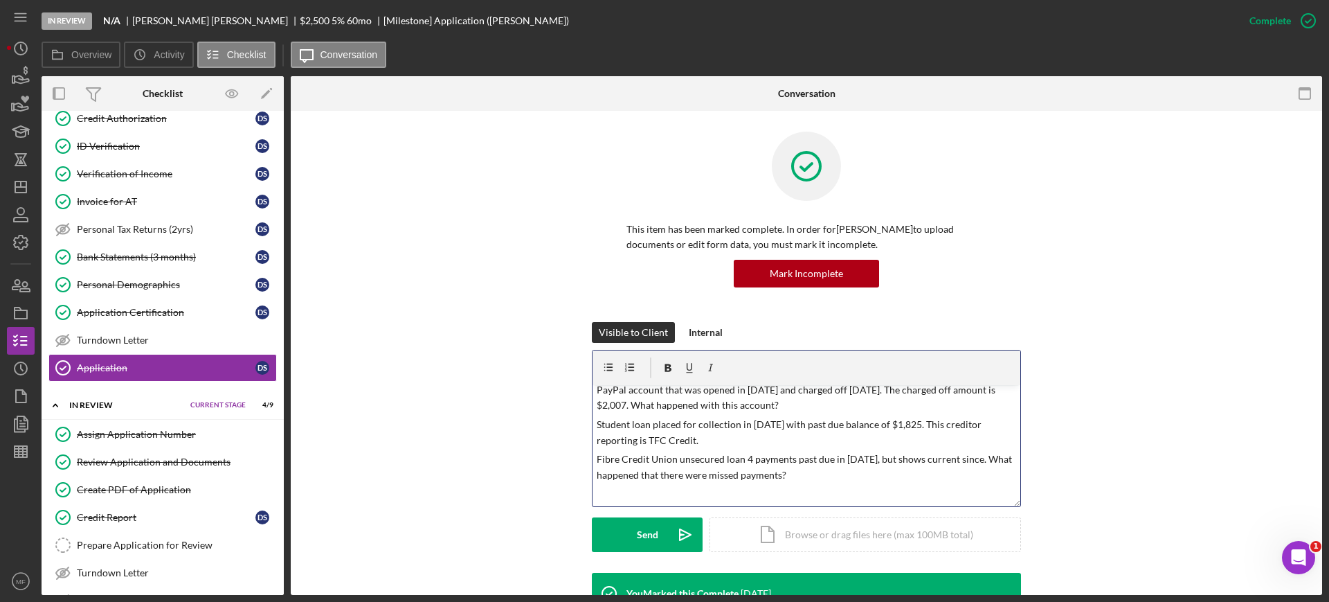
click at [835, 484] on div "v Color teal Color pink Remove color Add row above Add row below Add column bef…" at bounding box center [807, 445] width 428 height 121
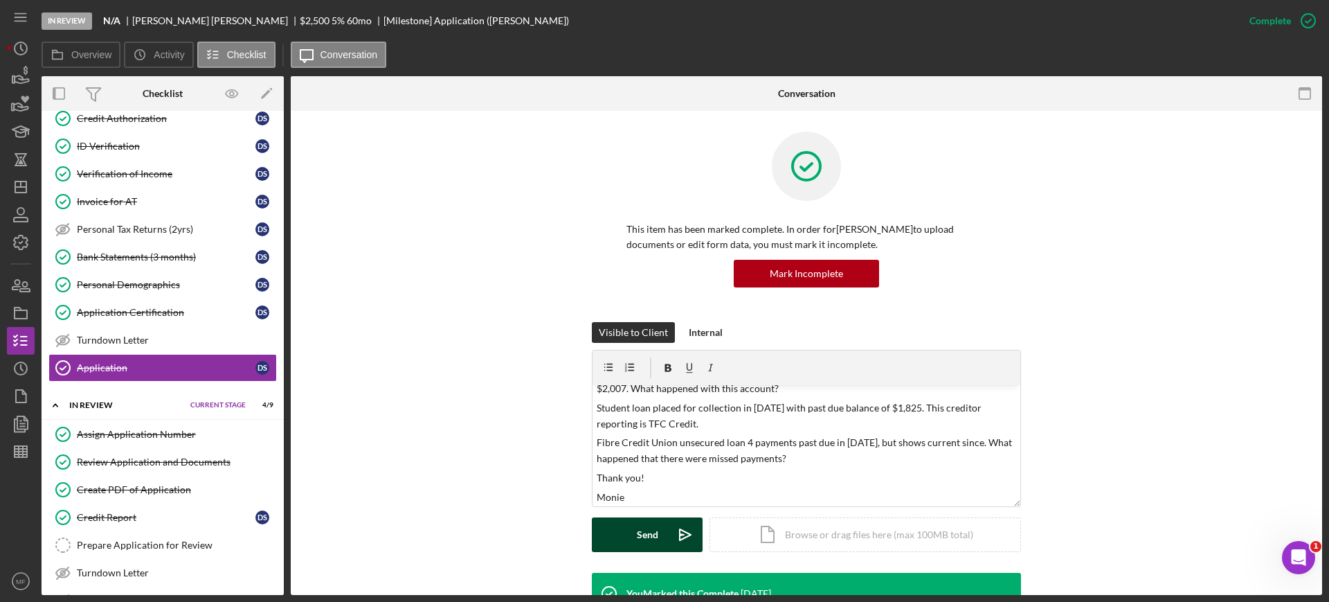
click at [656, 535] on button "Send Icon/icon-invite-send" at bounding box center [647, 534] width 111 height 35
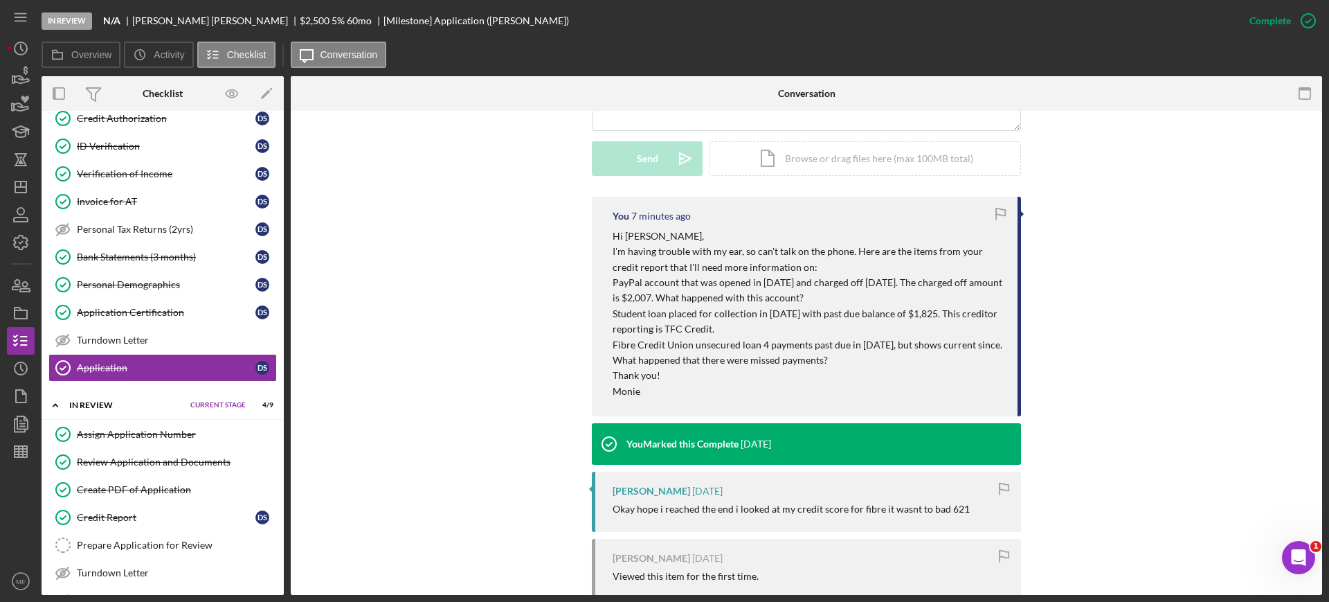
scroll to position [346, 0]
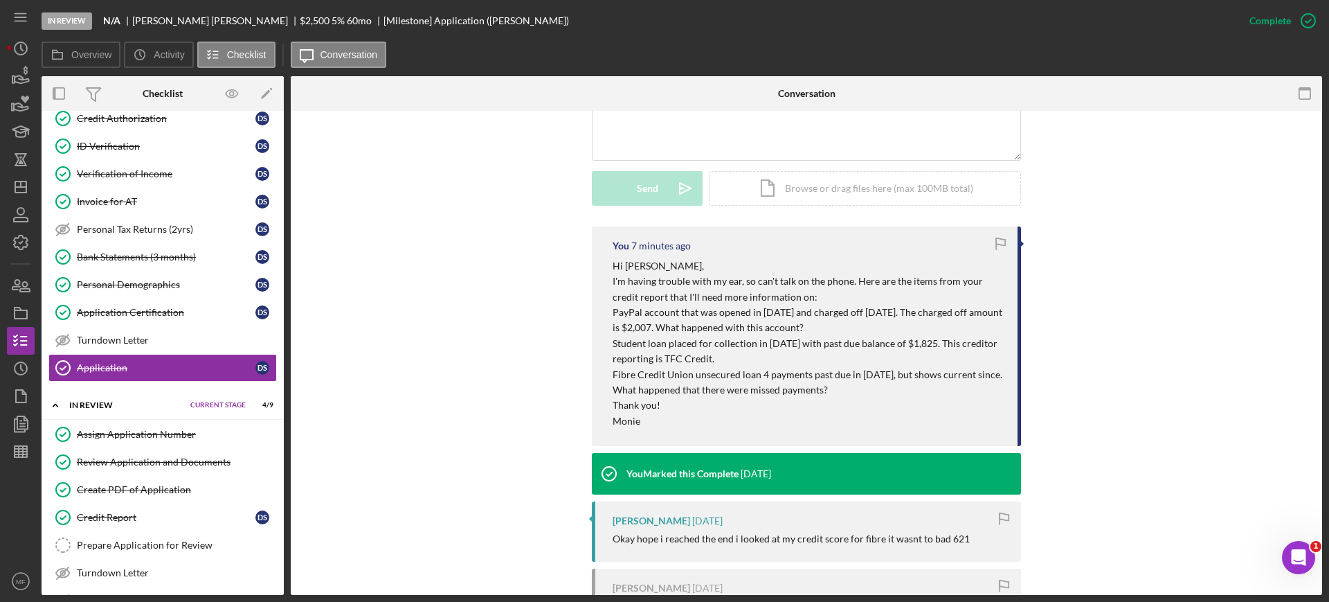
click at [618, 265] on p "Hi [PERSON_NAME]," at bounding box center [808, 265] width 391 height 15
click at [618, 266] on p "Hi [PERSON_NAME]," at bounding box center [808, 265] width 391 height 15
click at [614, 266] on p "Hi [PERSON_NAME]," at bounding box center [808, 265] width 391 height 15
click at [613, 265] on p "Hi [PERSON_NAME]," at bounding box center [808, 265] width 391 height 15
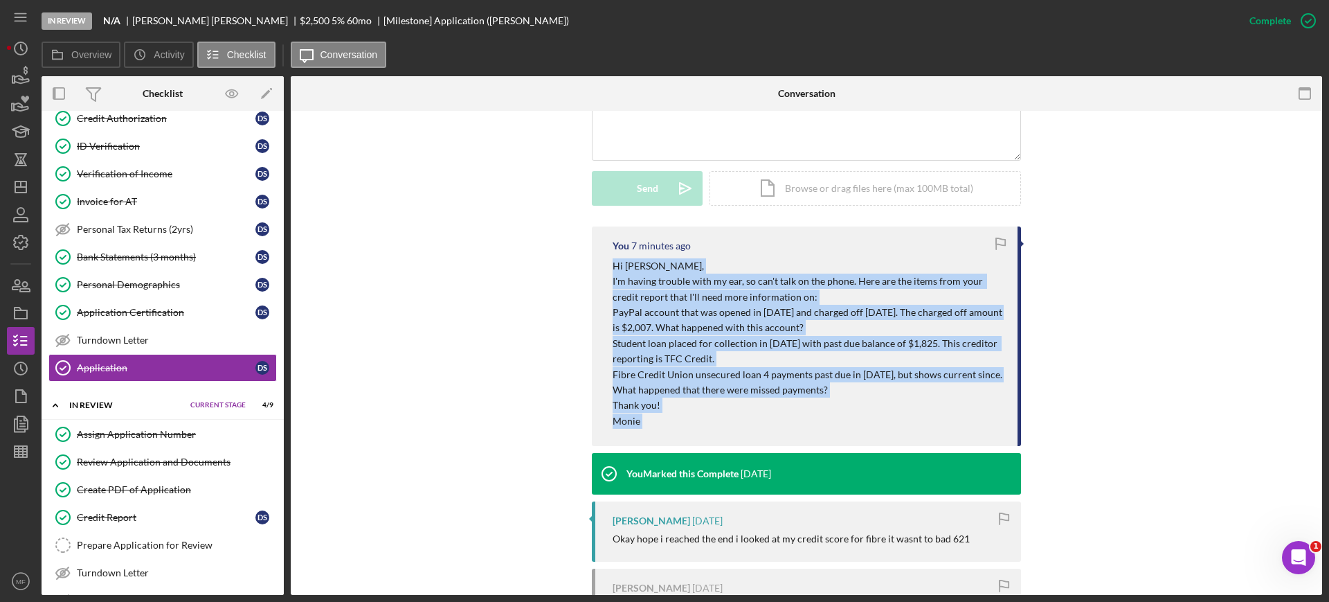
drag, startPoint x: 611, startPoint y: 266, endPoint x: 788, endPoint y: 417, distance: 233.2
click at [788, 417] on div "Hi [PERSON_NAME], I'm having trouble with my ear, so can't talk on the phone. H…" at bounding box center [808, 343] width 391 height 170
copy div "Hi [PERSON_NAME], I'm having trouble with my ear, so can't talk on the phone. H…"
click at [23, 393] on icon "button" at bounding box center [24, 391] width 3 height 3
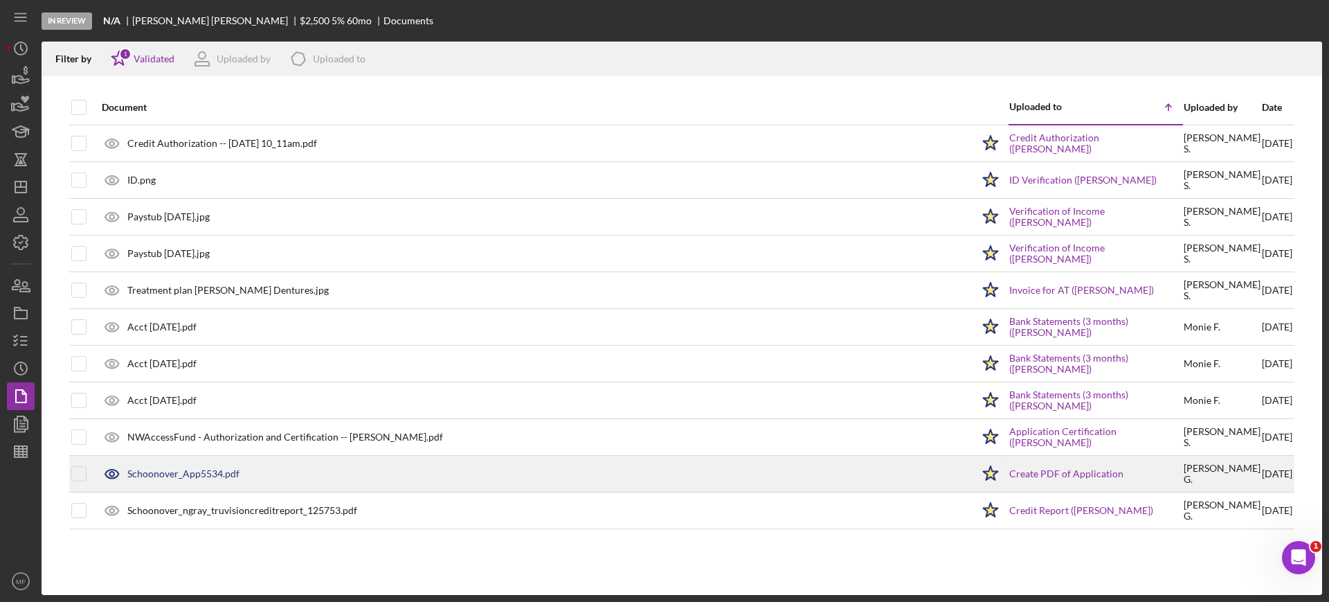
click at [204, 474] on div "Schoonover_App5534.pdf" at bounding box center [183, 473] width 112 height 11
